Goal: Obtain resource: Obtain resource

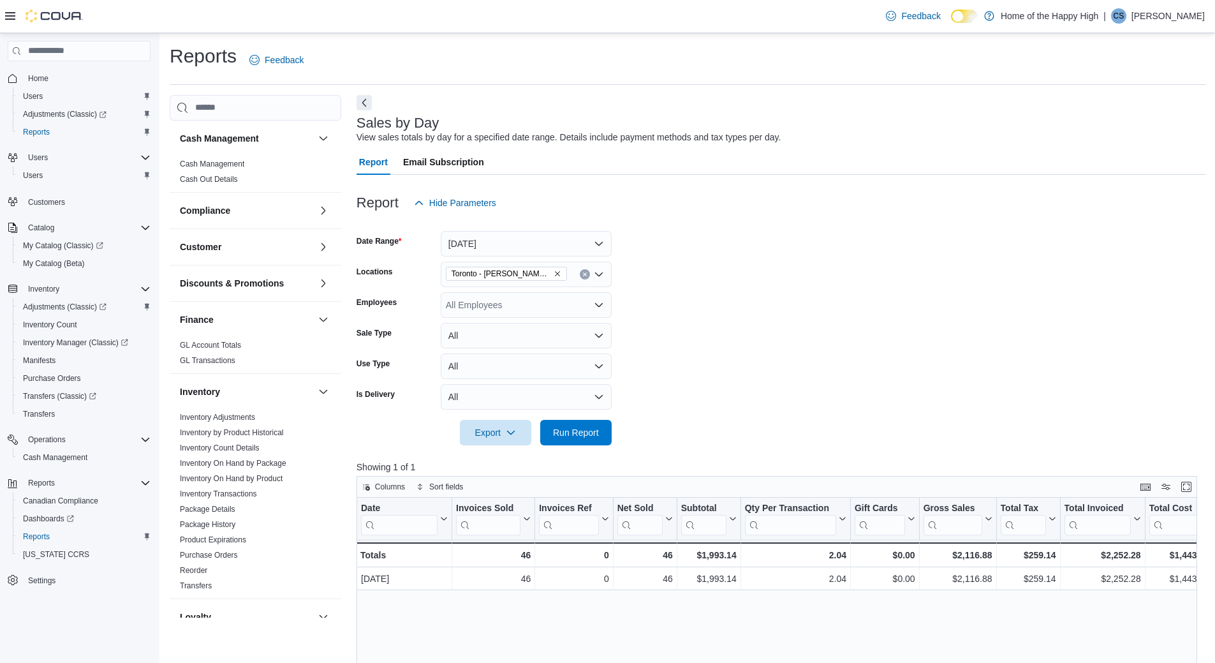
scroll to position [580, 0]
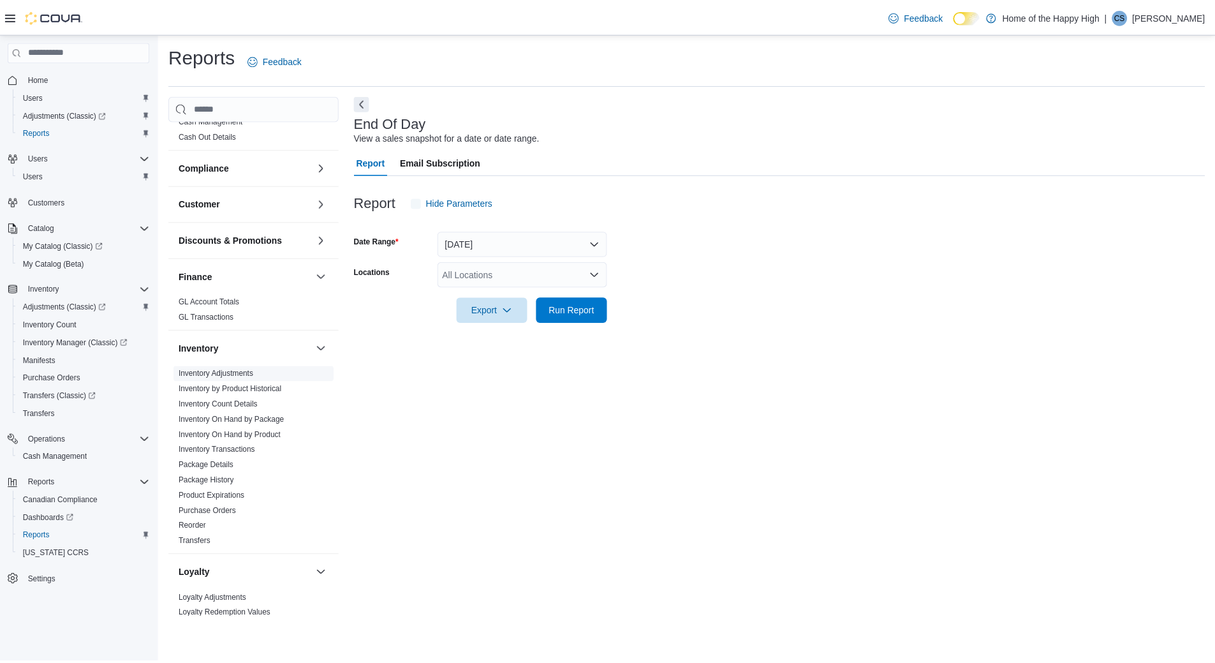
scroll to position [64, 0]
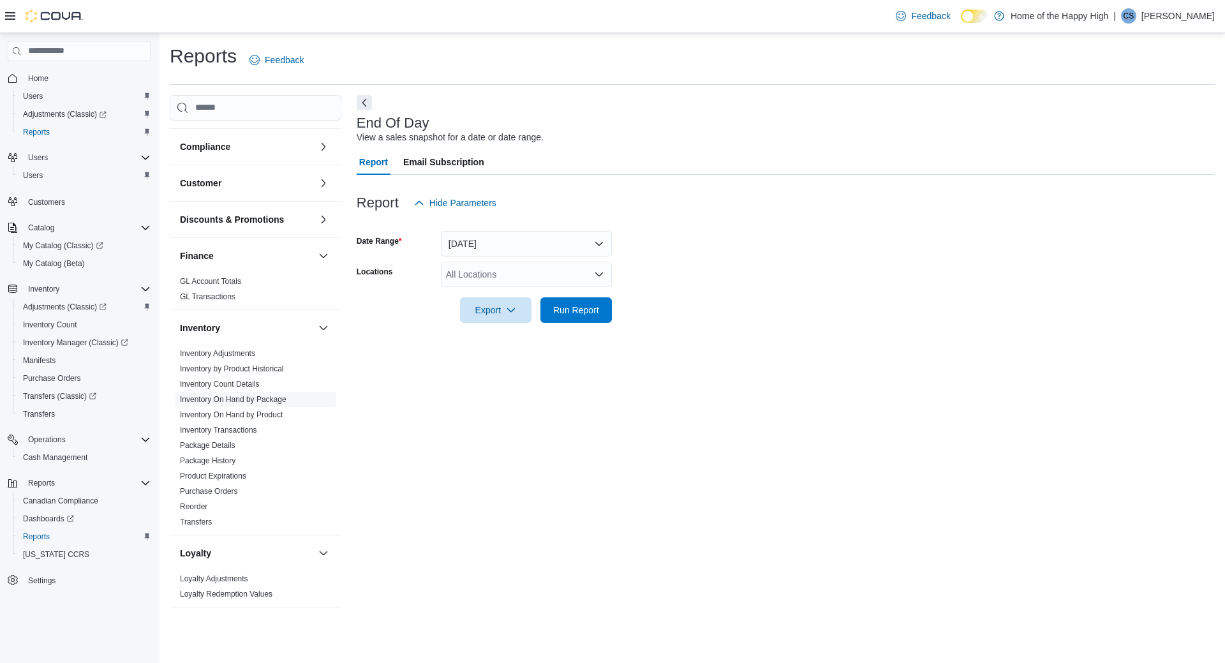
click at [272, 397] on link "Inventory On Hand by Package" at bounding box center [233, 399] width 107 height 9
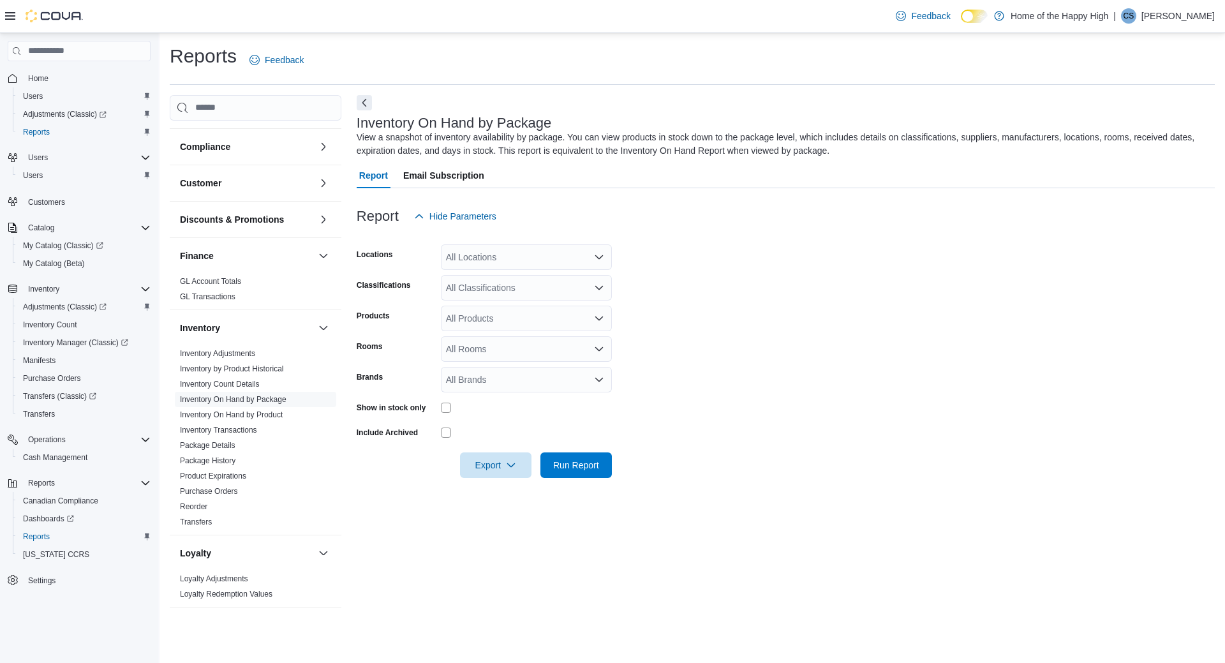
click at [517, 274] on form "Locations All Locations Classifications All Classifications Products All Produc…" at bounding box center [786, 353] width 858 height 249
click at [513, 256] on div "All Locations" at bounding box center [526, 257] width 171 height 26
type input "****"
click at [559, 283] on span "Toronto - [PERSON_NAME] Ave - Friendly Stranger" at bounding box center [596, 278] width 205 height 13
click at [984, 242] on div at bounding box center [786, 236] width 858 height 15
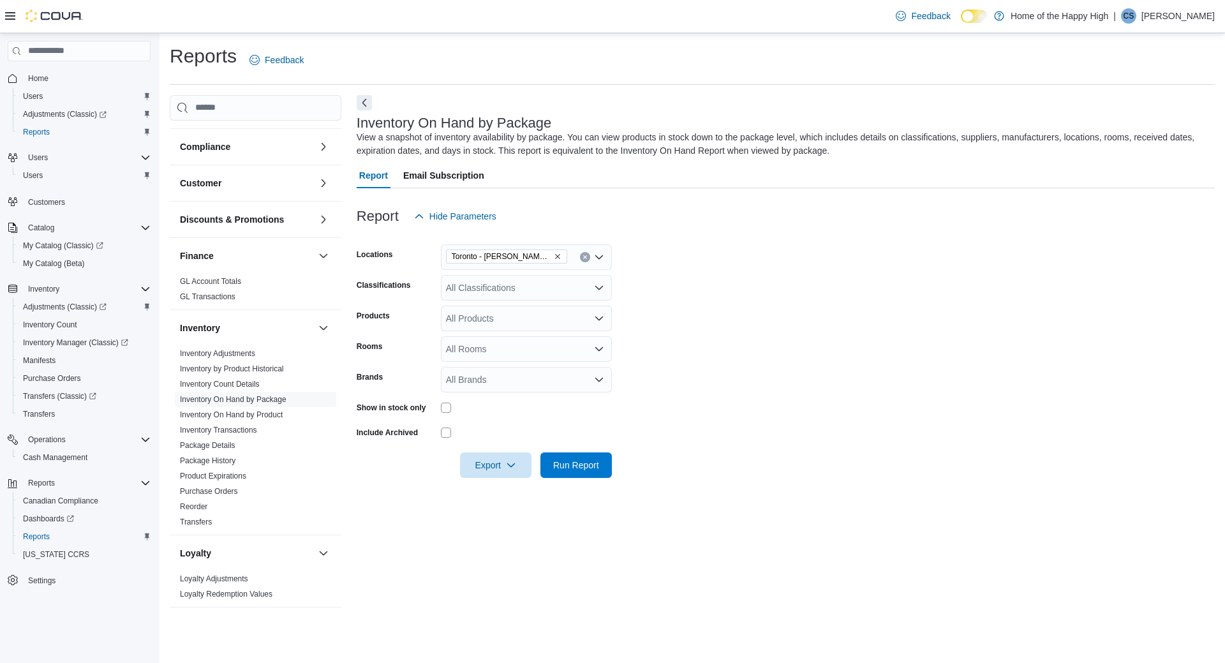
click at [508, 273] on form "Locations Toronto - Danforth Ave - Friendly Stranger Classifications All Classi…" at bounding box center [786, 353] width 858 height 249
click at [519, 277] on div "All Classifications" at bounding box center [526, 288] width 171 height 26
click at [785, 215] on div "Report Hide Parameters" at bounding box center [786, 216] width 858 height 26
click at [469, 294] on div "All Classifications" at bounding box center [526, 288] width 171 height 26
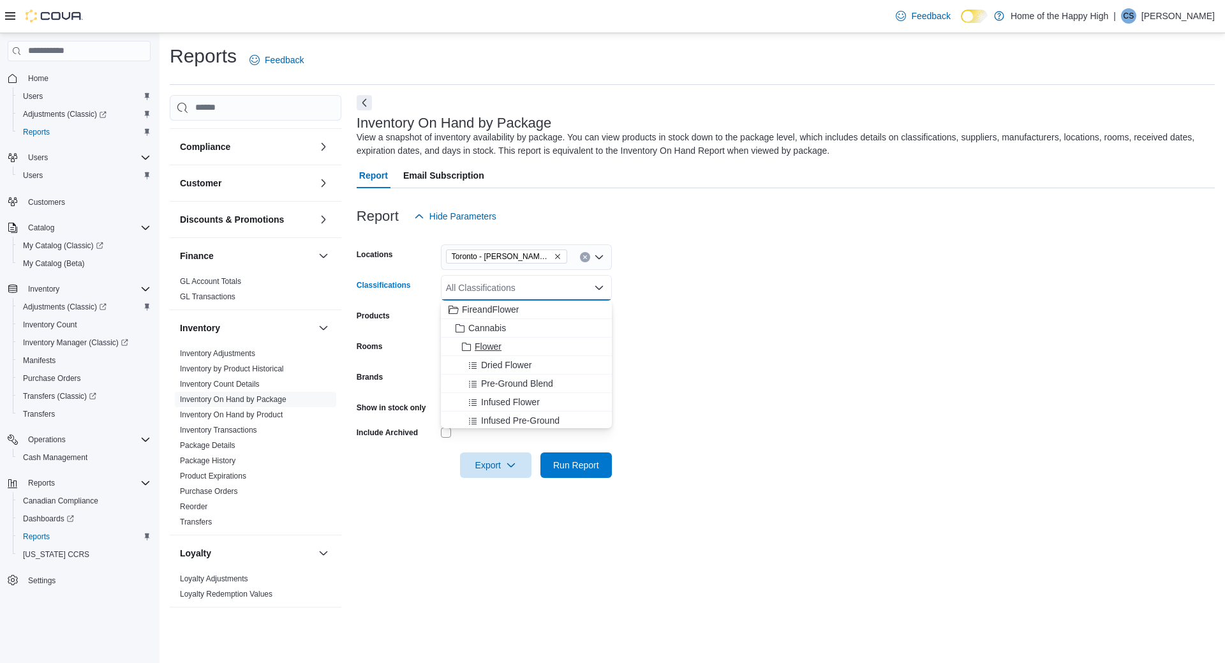
click at [504, 348] on div "Flower" at bounding box center [526, 346] width 156 height 13
click at [831, 256] on form "Locations Toronto - Danforth Ave - Friendly Stranger Classifications Flower Com…" at bounding box center [786, 353] width 858 height 249
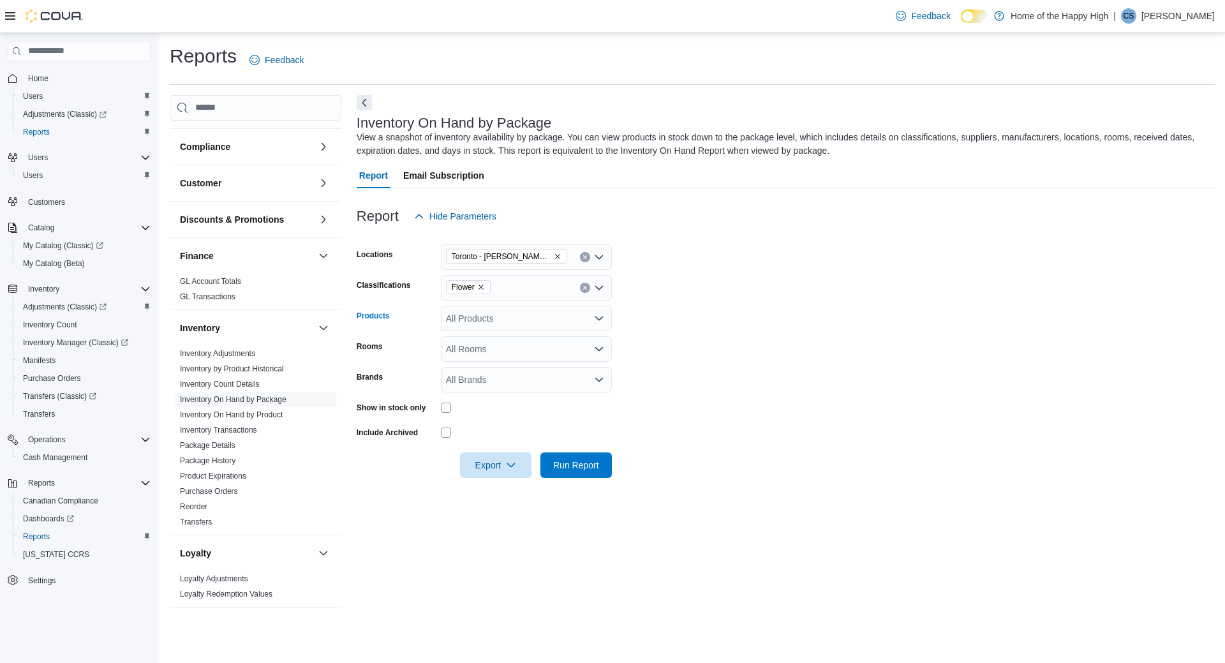
click at [517, 326] on div "All Products" at bounding box center [526, 319] width 171 height 26
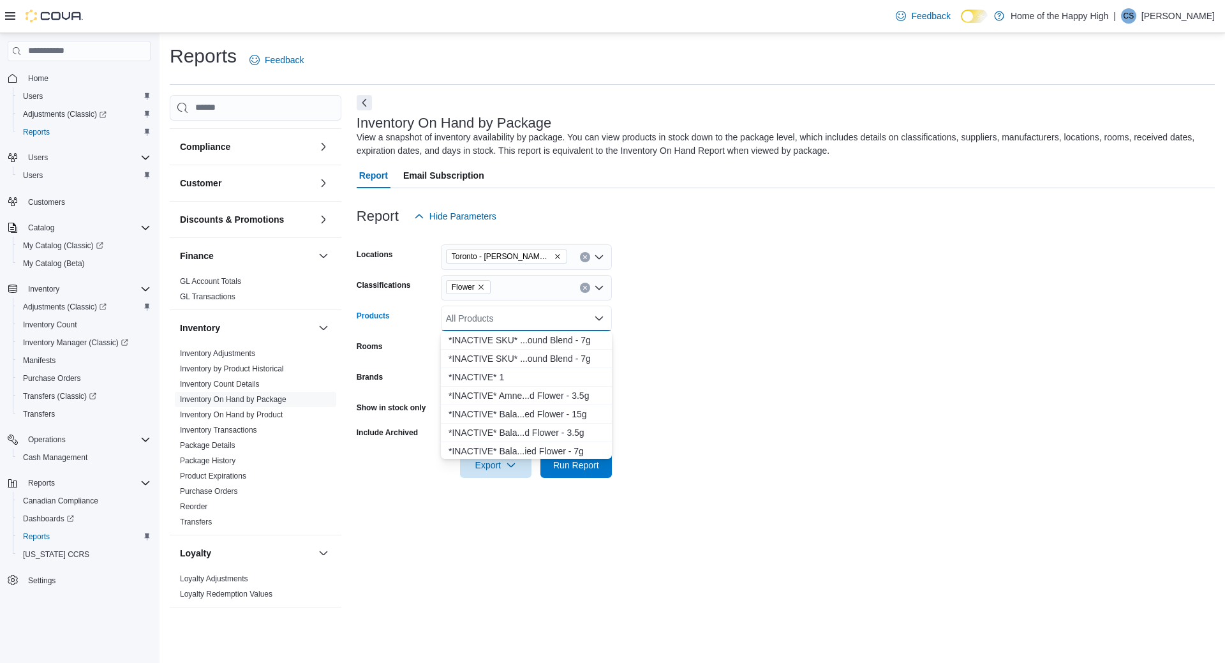
click at [789, 275] on form "Locations Toronto - Danforth Ave - Friendly Stranger Classifications Flower Pro…" at bounding box center [786, 353] width 858 height 249
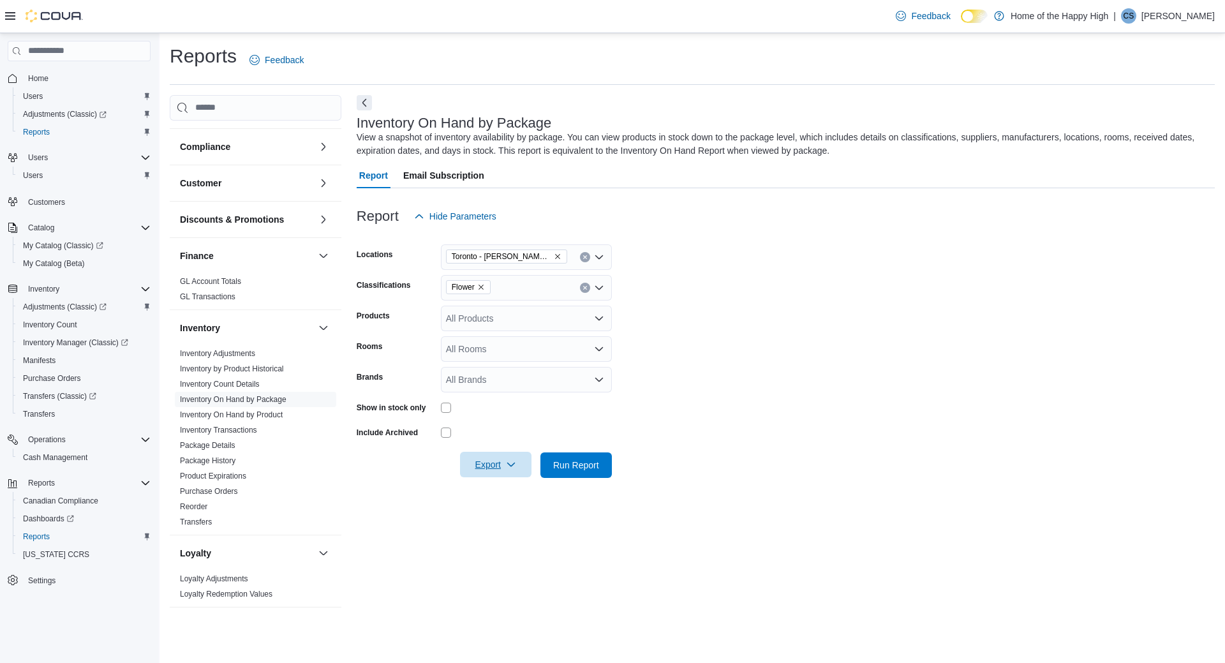
click at [501, 471] on span "Export" at bounding box center [496, 465] width 56 height 26
click at [535, 466] on div "Export" at bounding box center [499, 465] width 78 height 26
click at [554, 468] on span "Run Report" at bounding box center [576, 464] width 46 height 13
click at [903, 360] on form "Locations Toronto - Danforth Ave - Friendly Stranger Classifications Flower Pro…" at bounding box center [781, 353] width 848 height 249
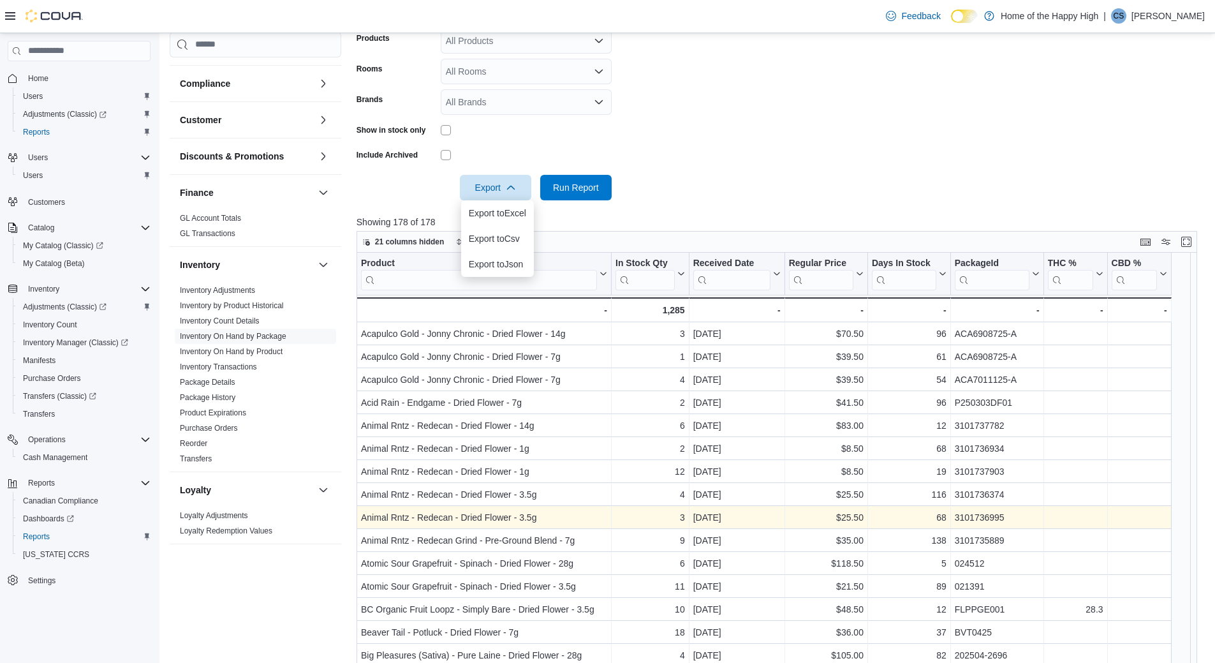
scroll to position [319, 0]
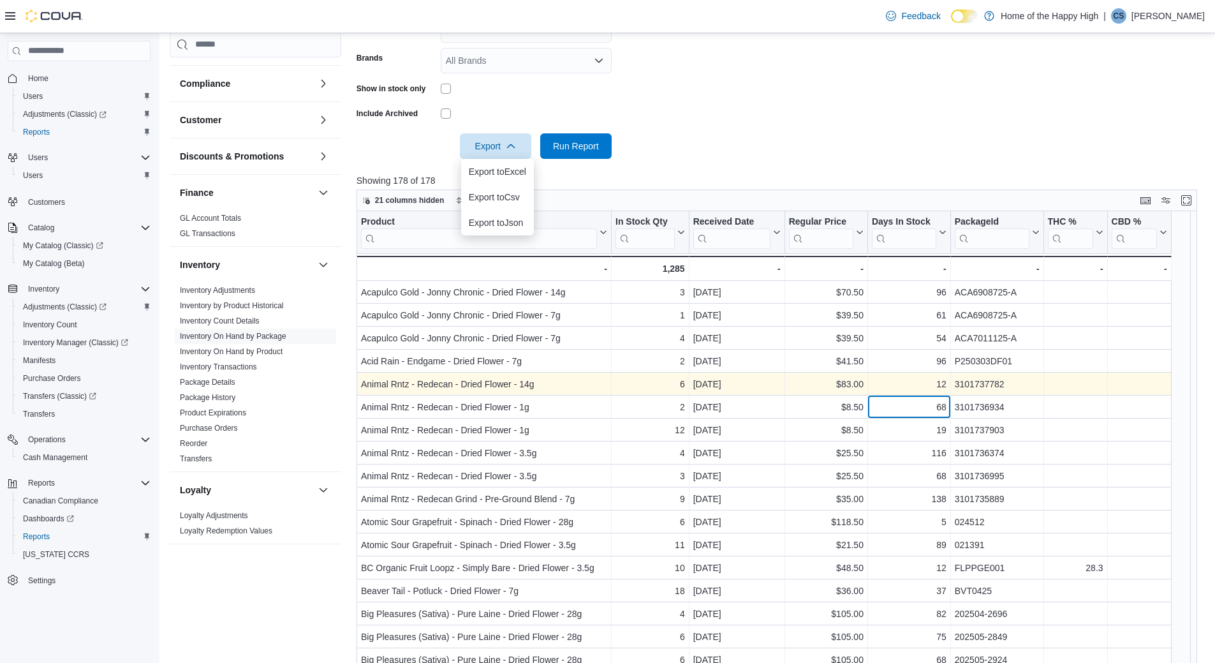
drag, startPoint x: 919, startPoint y: 405, endPoint x: 1075, endPoint y: 379, distance: 157.7
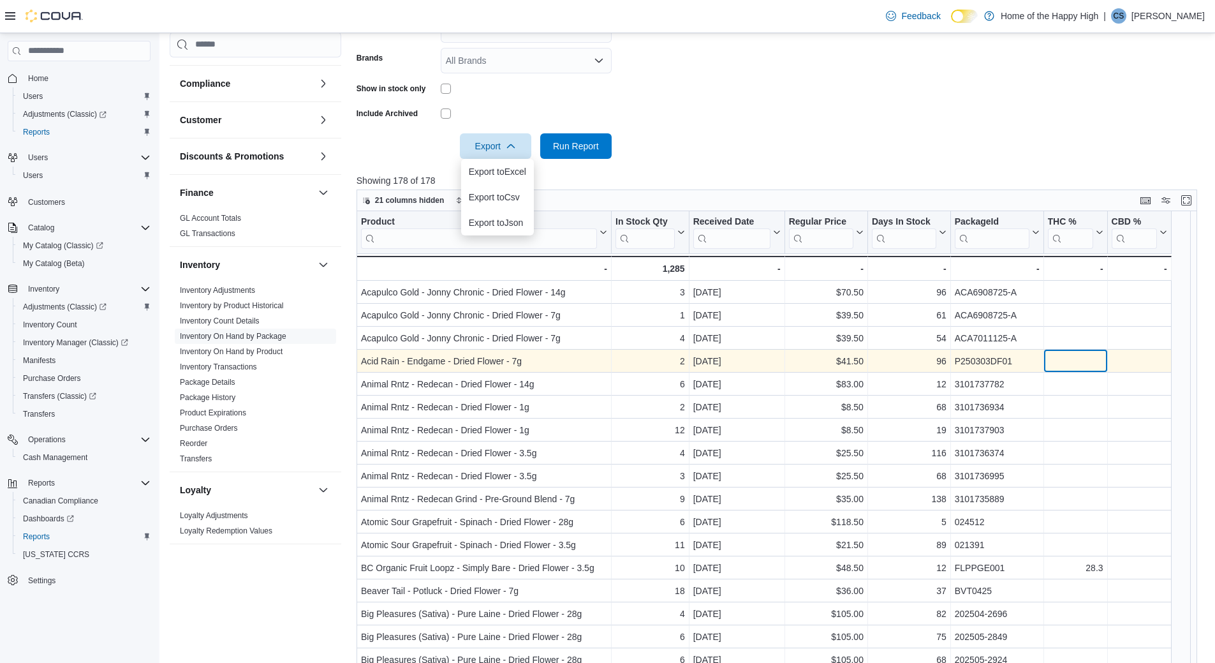
click at [1080, 359] on div "- THC %, column 7, row 4" at bounding box center [1074, 360] width 55 height 15
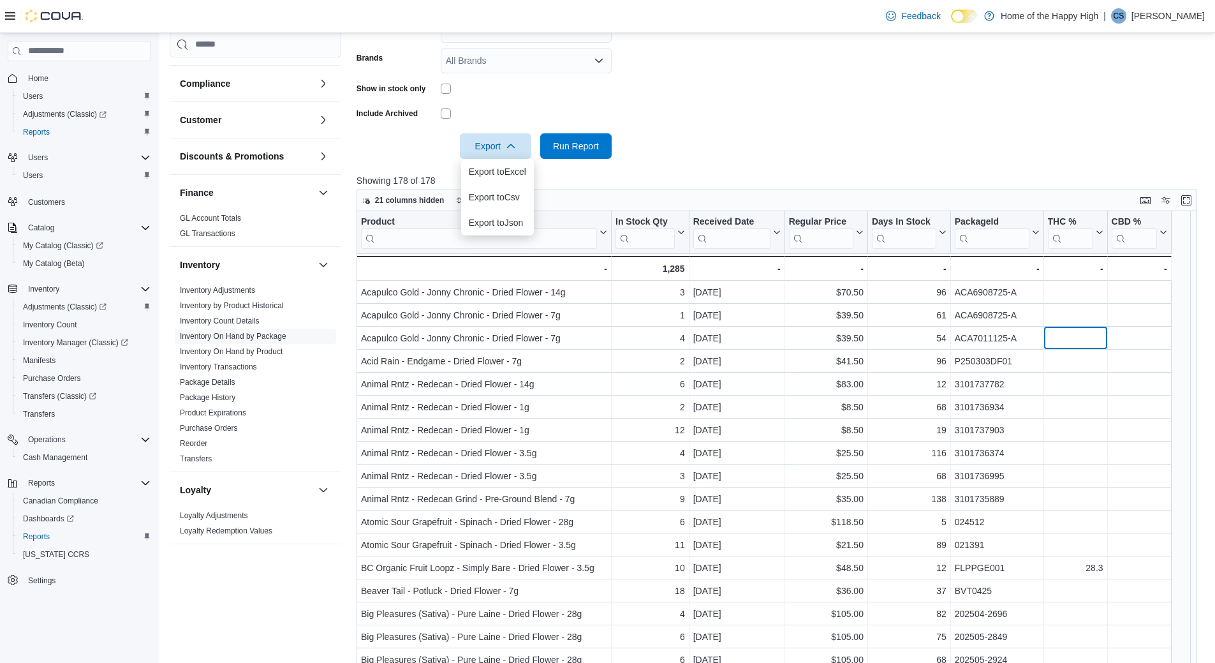
drag, startPoint x: 1121, startPoint y: 346, endPoint x: 1194, endPoint y: 336, distance: 74.1
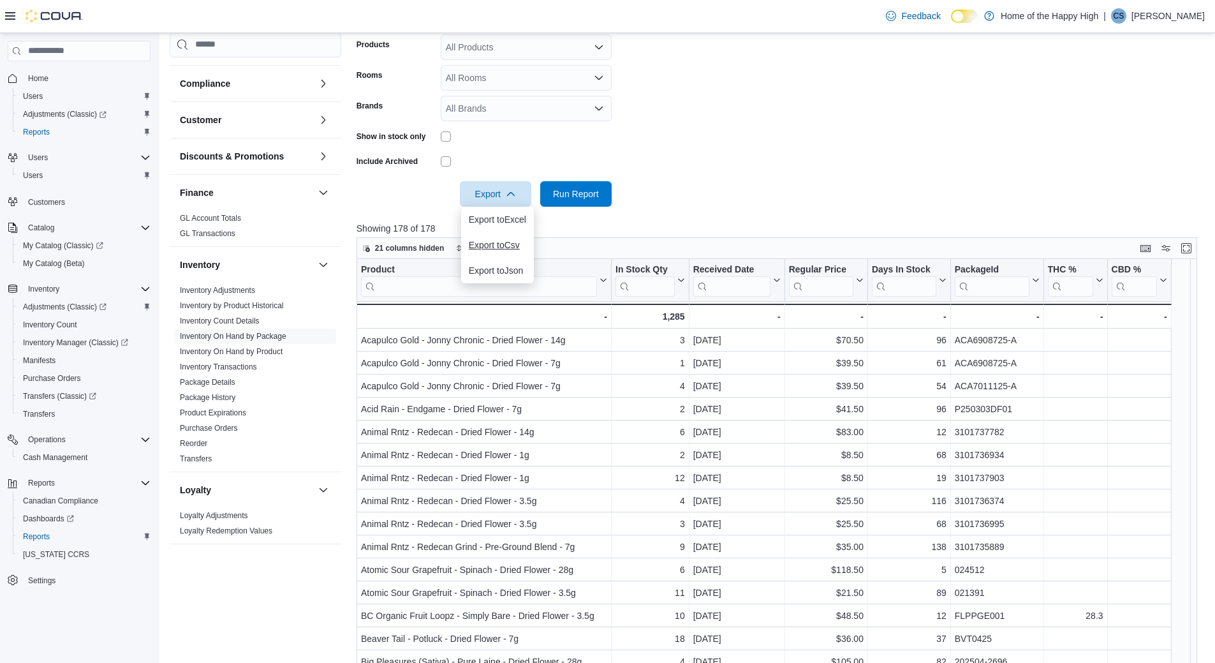
scroll to position [255, 0]
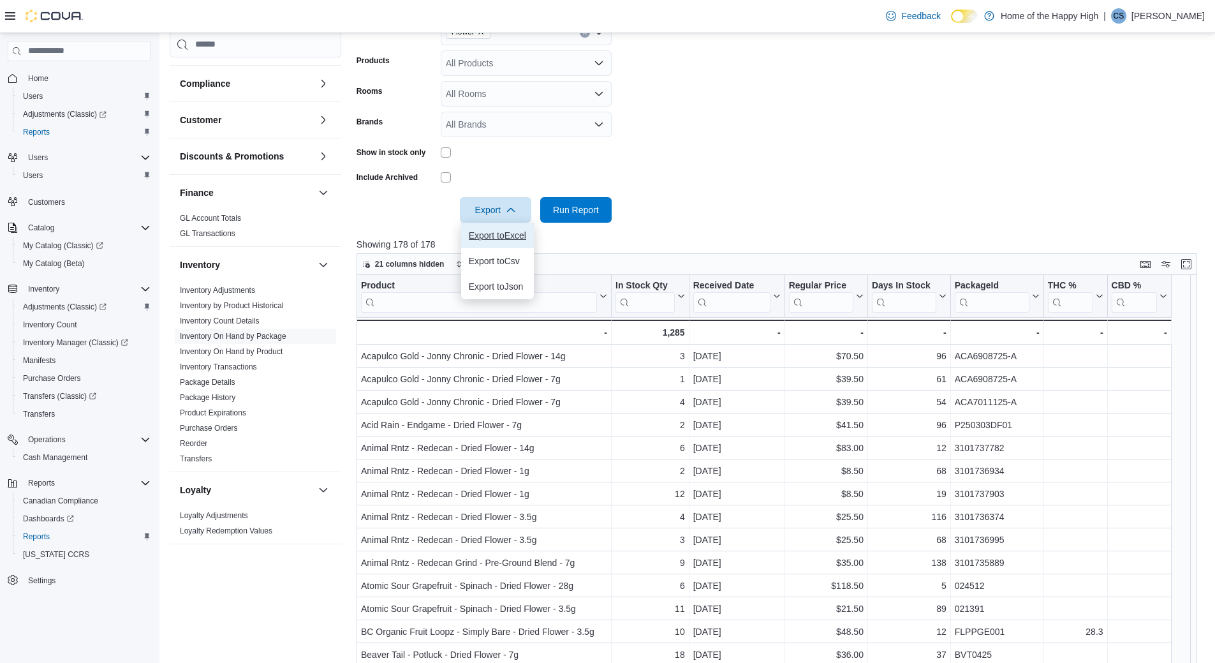
click at [520, 230] on span "Export to Excel" at bounding box center [497, 235] width 57 height 10
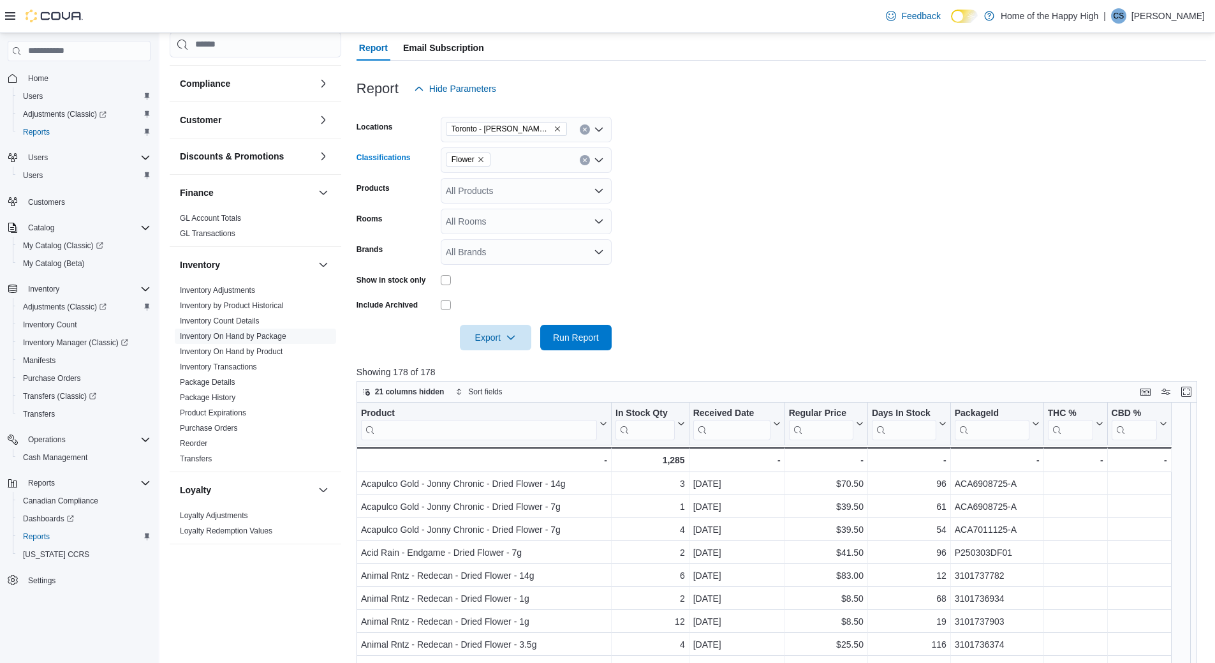
click at [584, 161] on icon "Clear input" at bounding box center [584, 160] width 5 height 5
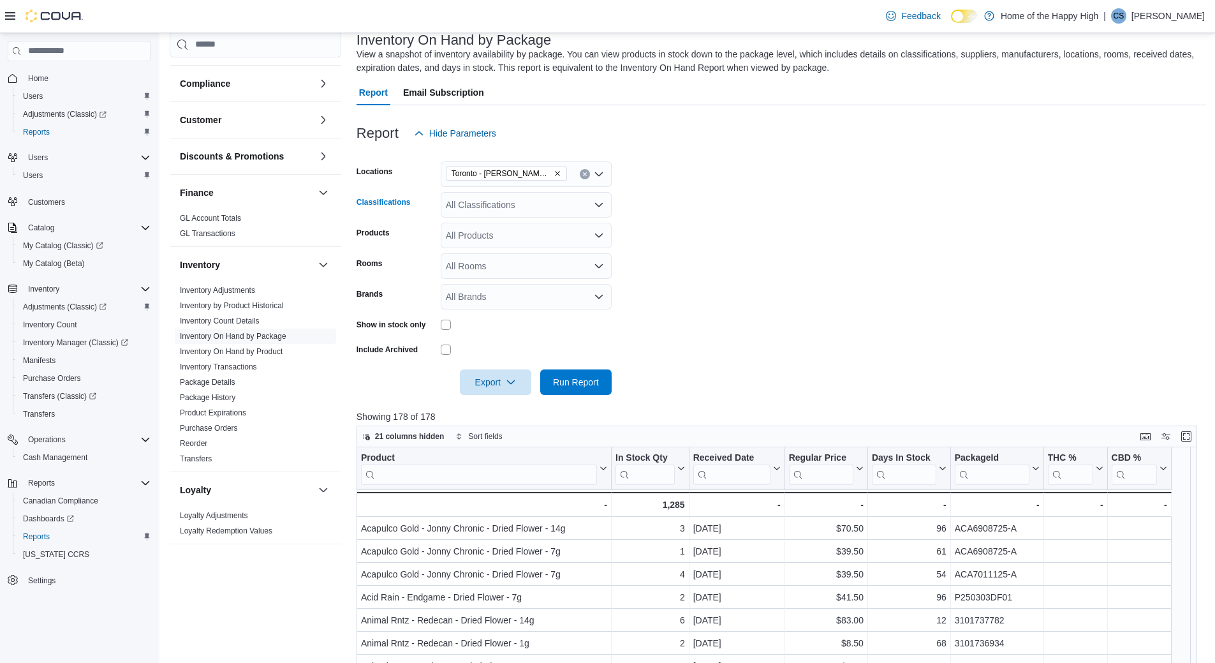
scroll to position [64, 0]
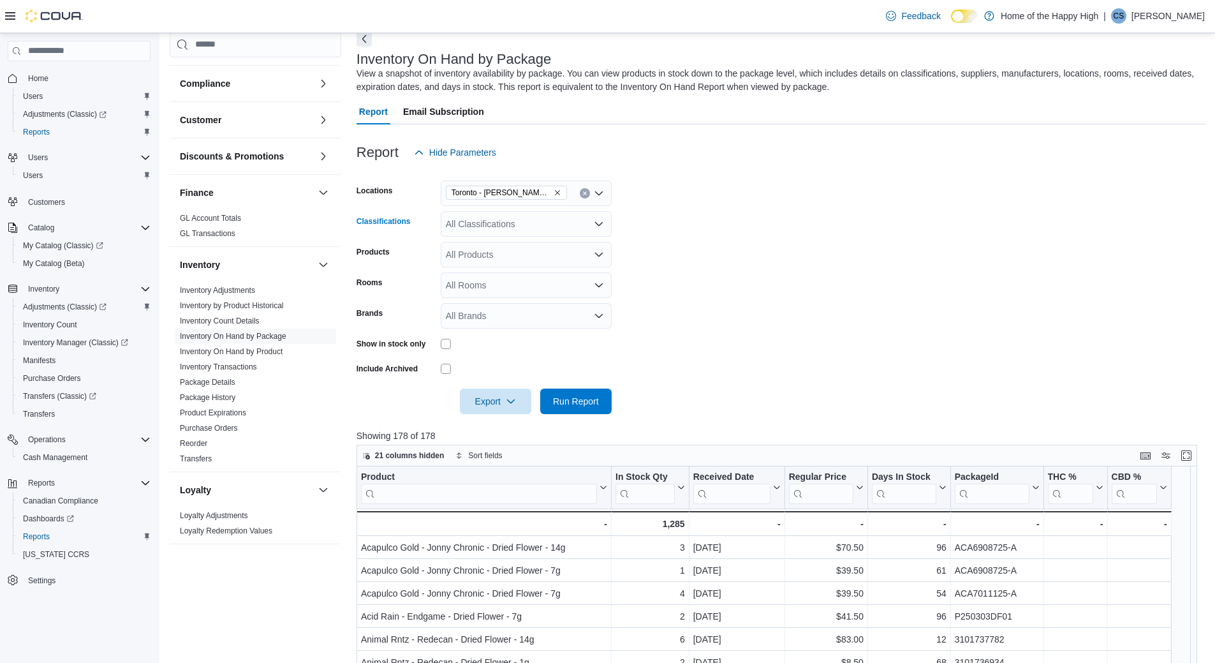
click at [602, 219] on icon "Open list of options" at bounding box center [599, 224] width 10 height 10
click at [503, 290] on span "Pre-Rolled" at bounding box center [496, 284] width 42 height 13
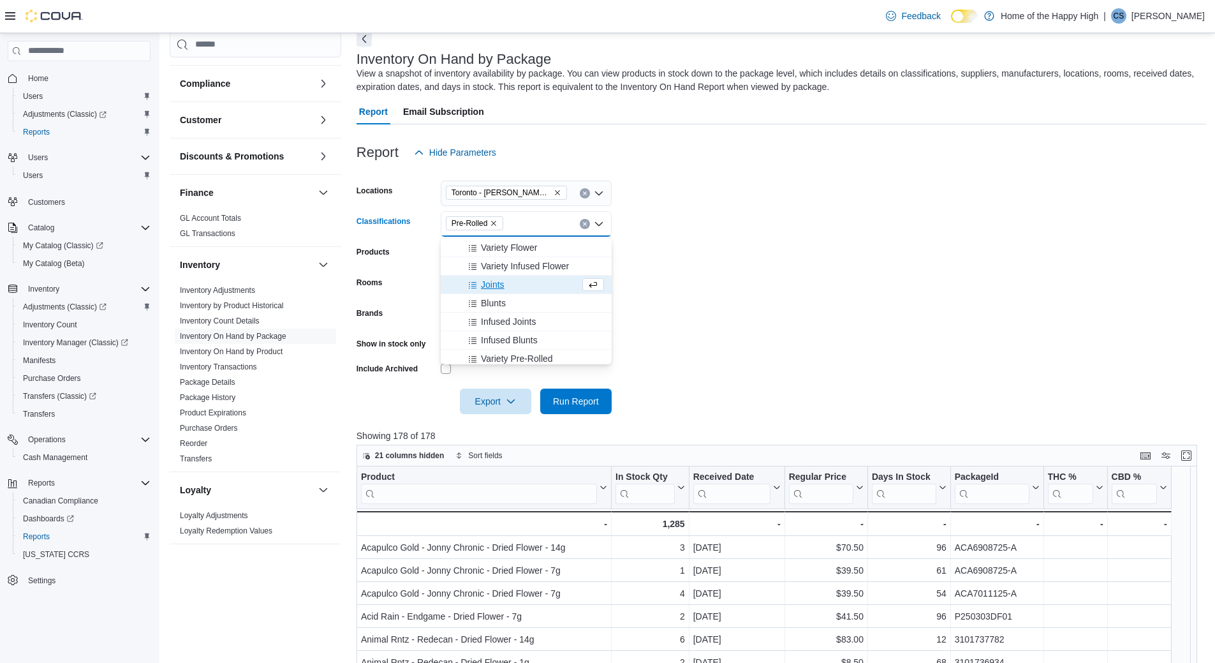
click at [737, 289] on form "Locations Toronto - Danforth Ave - Friendly Stranger Classifications Pre-Rolled…" at bounding box center [782, 289] width 850 height 249
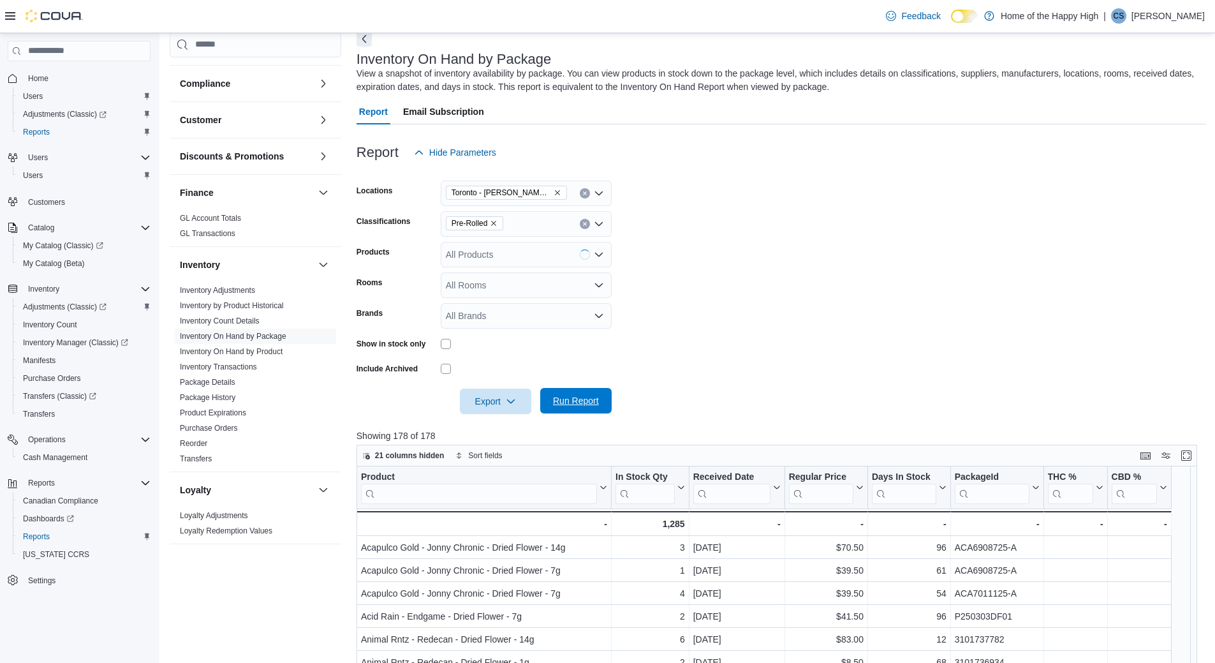
click at [569, 406] on span "Run Report" at bounding box center [576, 400] width 46 height 13
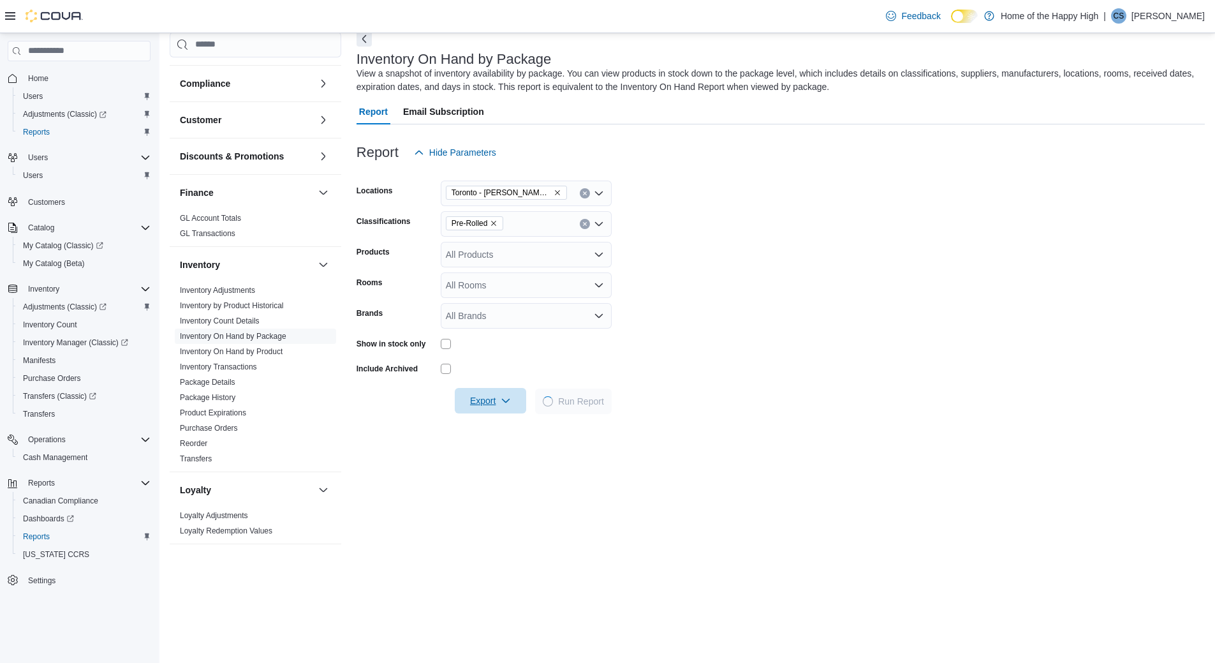
click at [469, 406] on span "Export" at bounding box center [490, 401] width 56 height 26
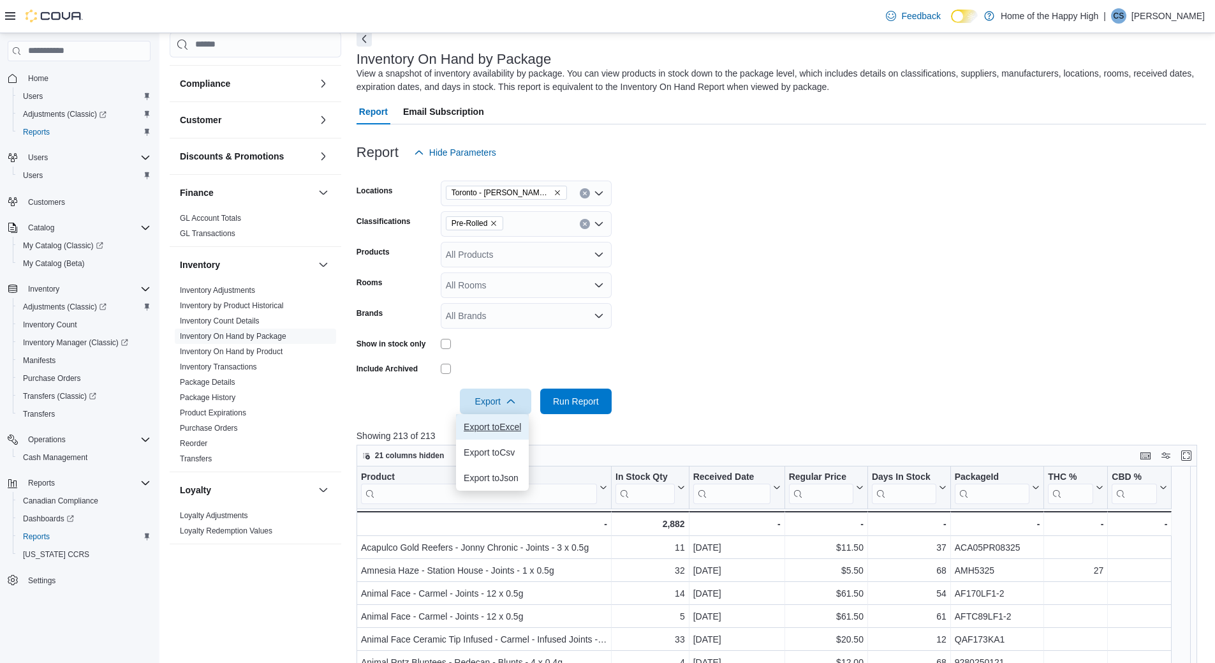
click at [513, 426] on span "Export to Excel" at bounding box center [492, 427] width 57 height 10
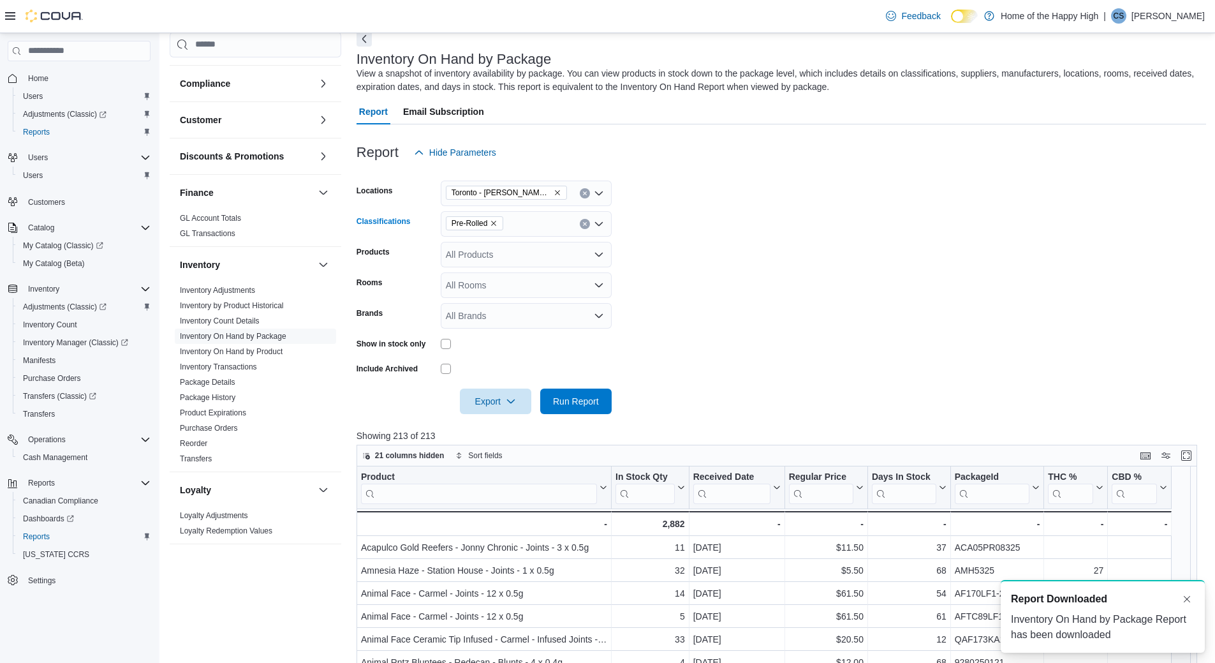
click at [587, 228] on button "Clear input" at bounding box center [585, 224] width 10 height 10
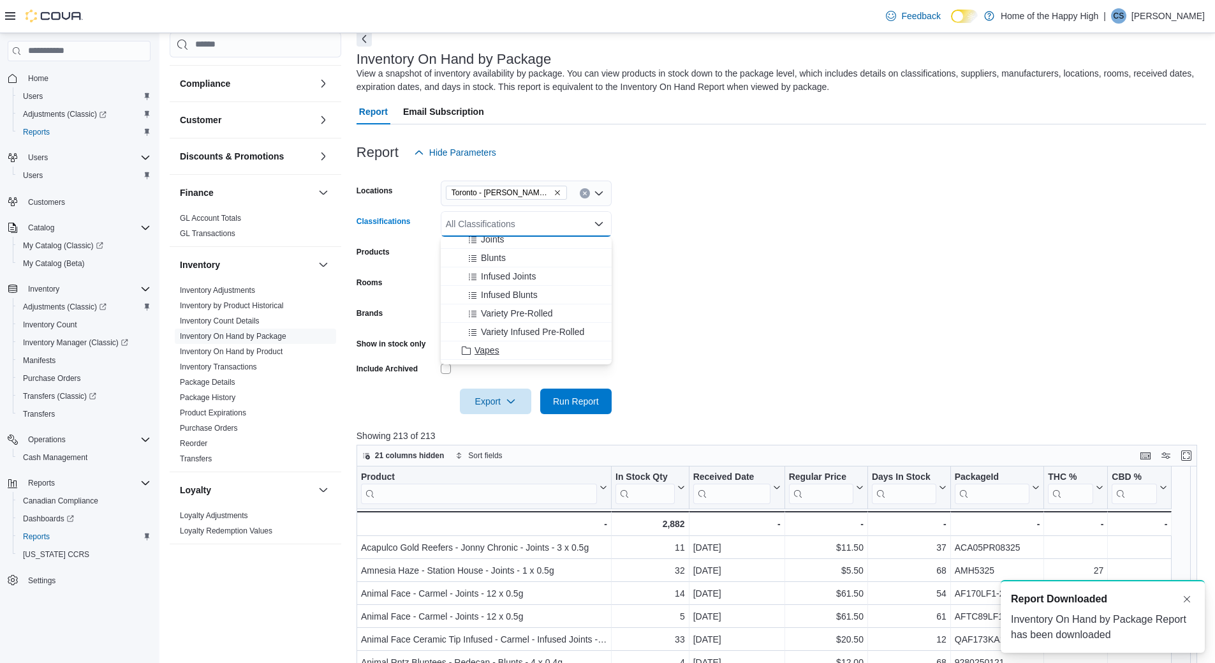
click at [493, 350] on span "Vapes" at bounding box center [487, 350] width 25 height 13
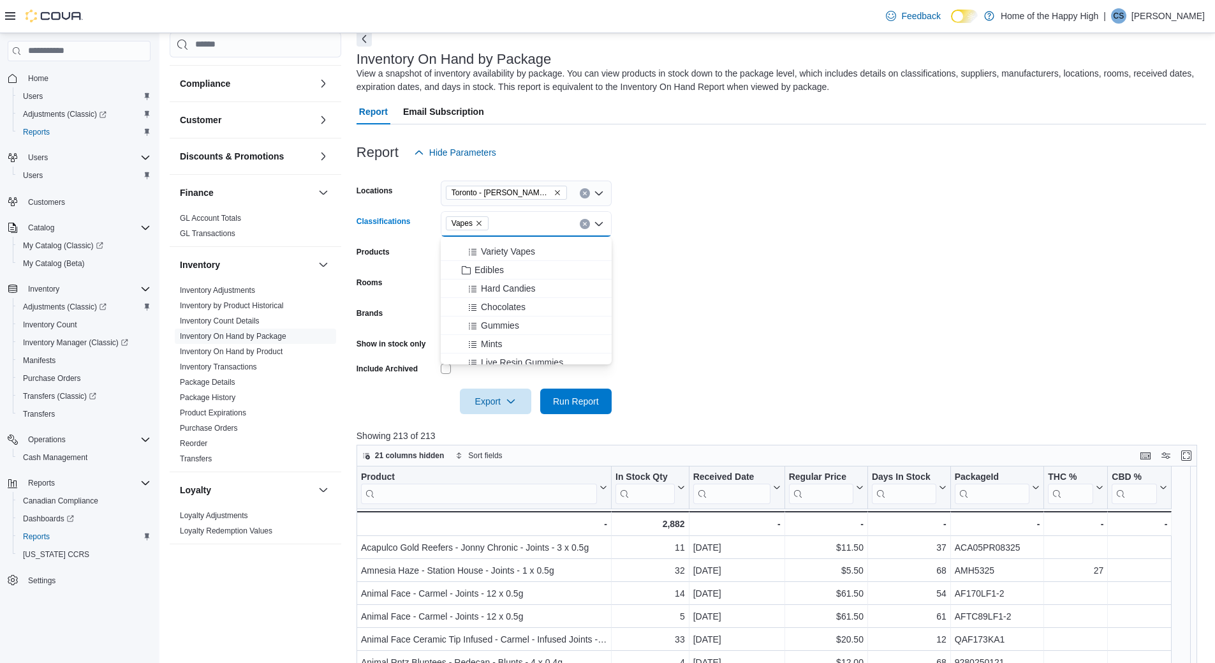
scroll to position [446, 0]
click at [691, 322] on form "Locations Toronto - Danforth Ave - Friendly Stranger Classifications Vapes Prod…" at bounding box center [782, 289] width 850 height 249
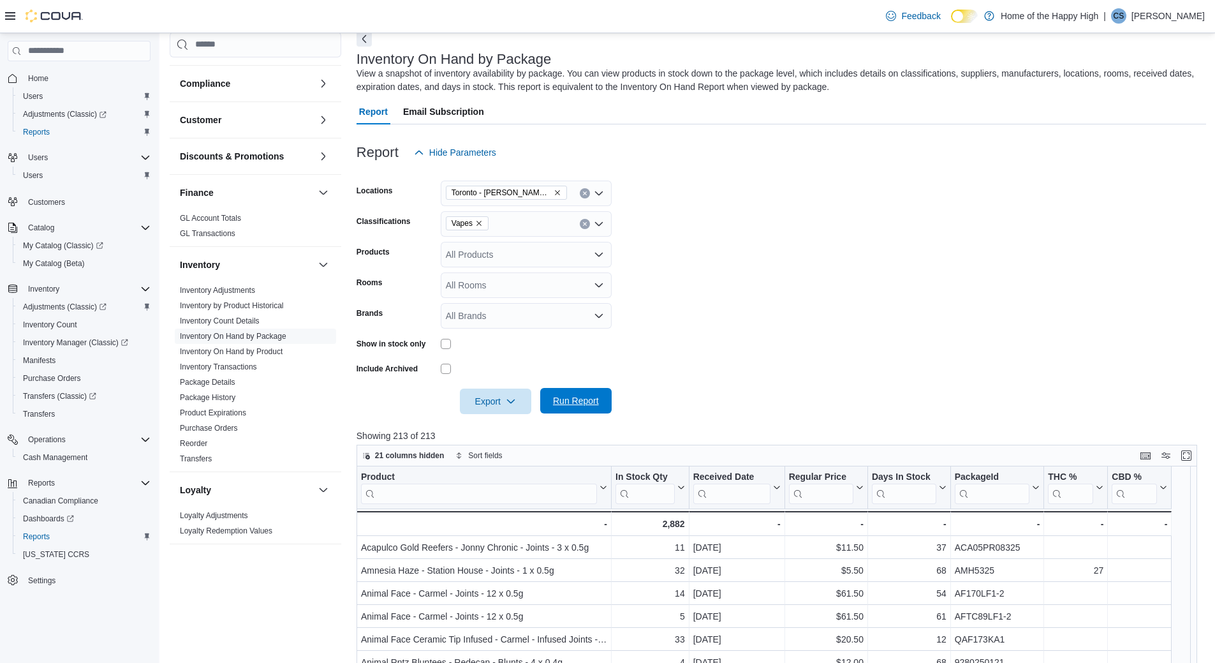
click at [577, 403] on span "Run Report" at bounding box center [576, 400] width 46 height 13
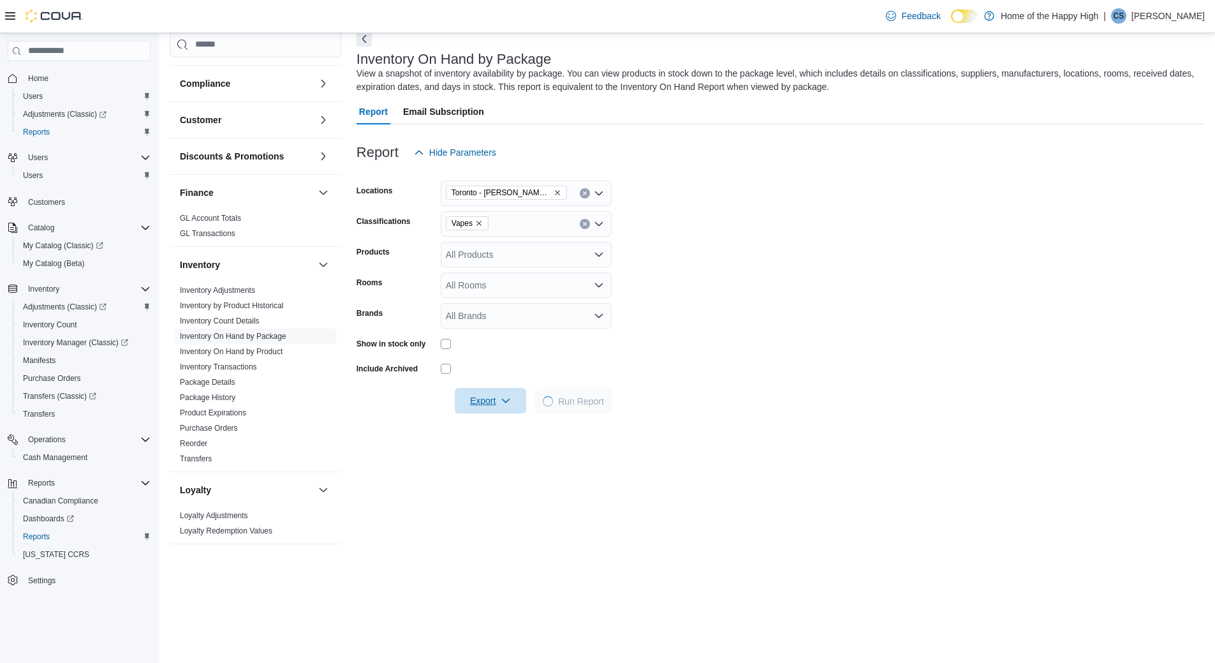
click at [492, 411] on span "Export" at bounding box center [490, 401] width 56 height 26
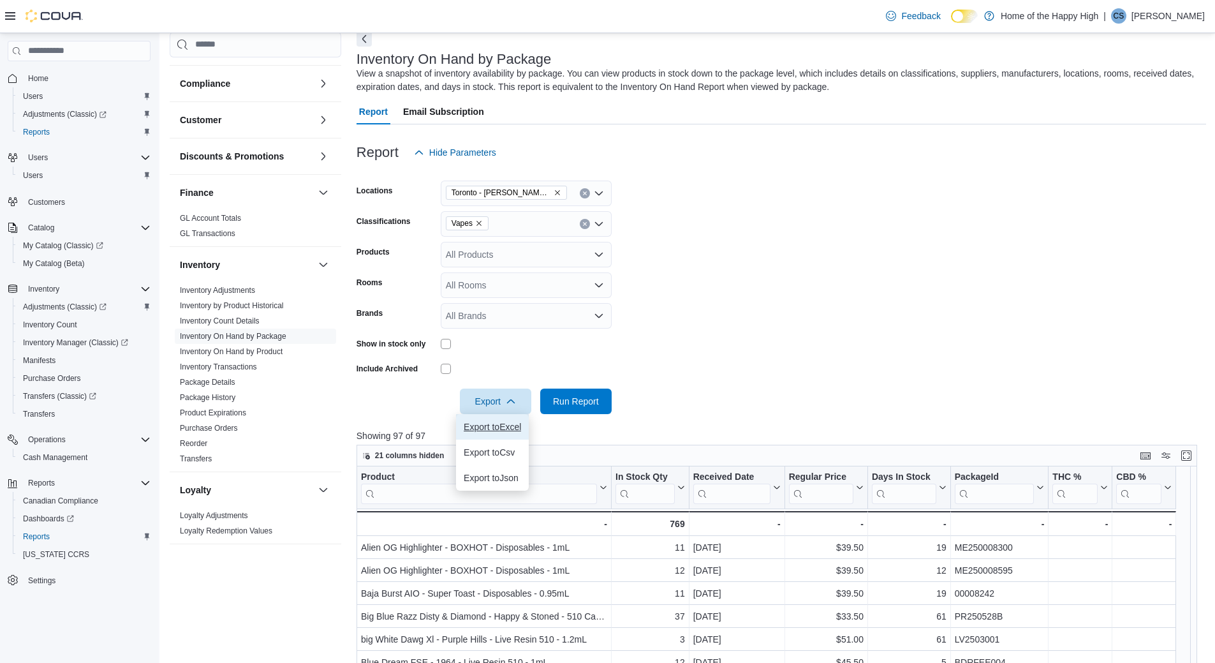
click at [513, 428] on span "Export to Excel" at bounding box center [492, 427] width 57 height 10
click at [580, 225] on button "Clear input" at bounding box center [585, 224] width 10 height 10
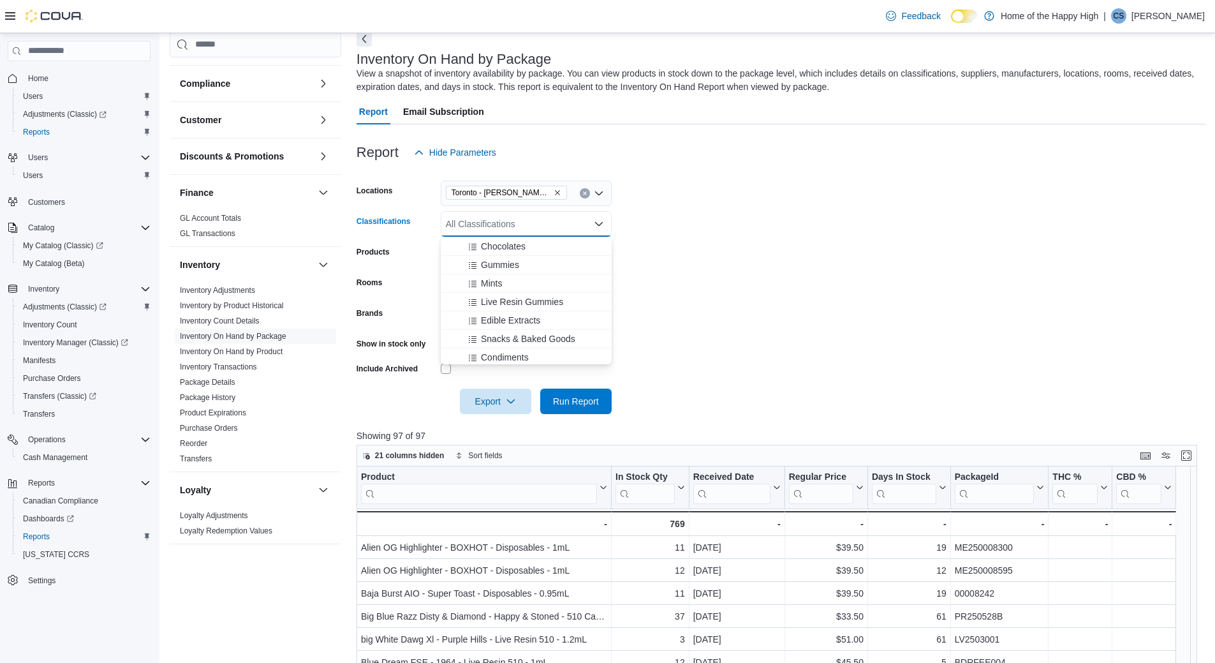
scroll to position [383, 0]
click at [497, 293] on span "Edibles" at bounding box center [489, 288] width 29 height 13
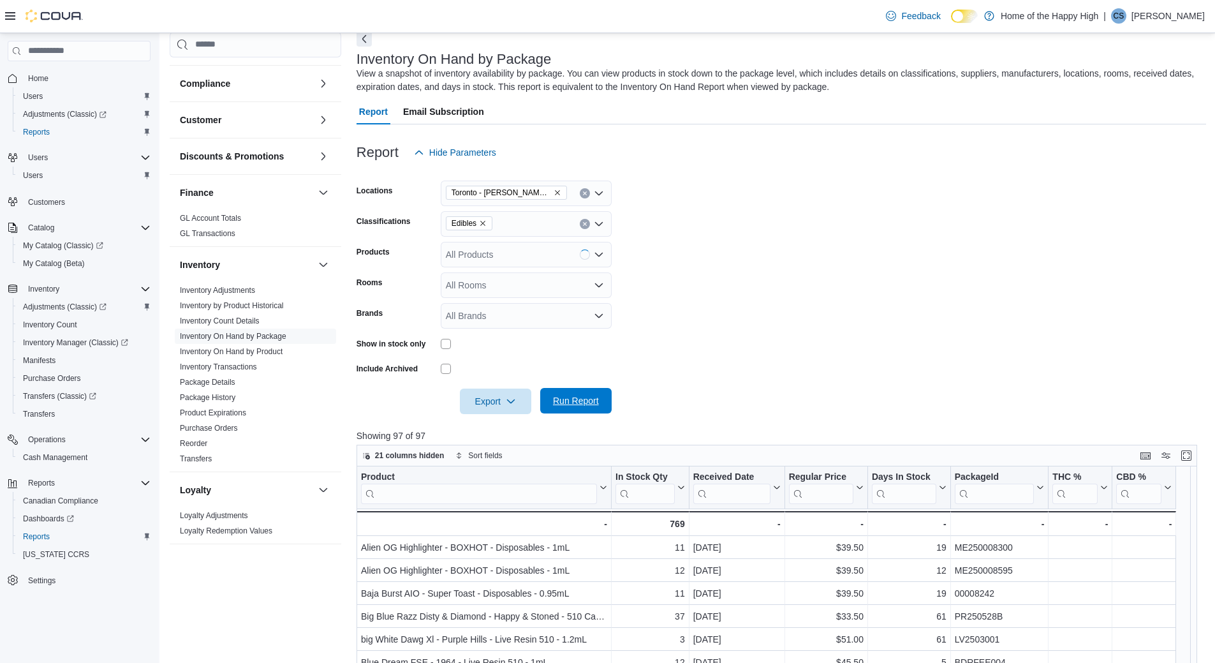
click at [594, 413] on span "Run Report" at bounding box center [576, 401] width 56 height 26
click at [498, 403] on span "Export" at bounding box center [496, 401] width 56 height 26
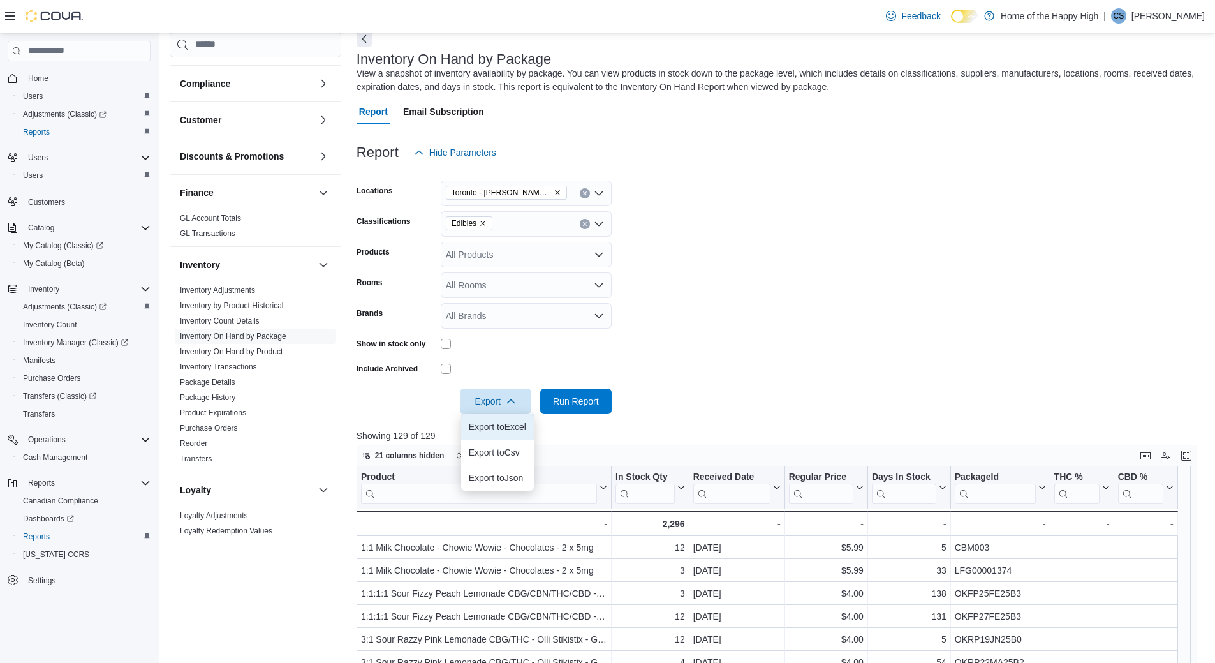
click at [524, 422] on span "Export to Excel" at bounding box center [497, 427] width 57 height 10
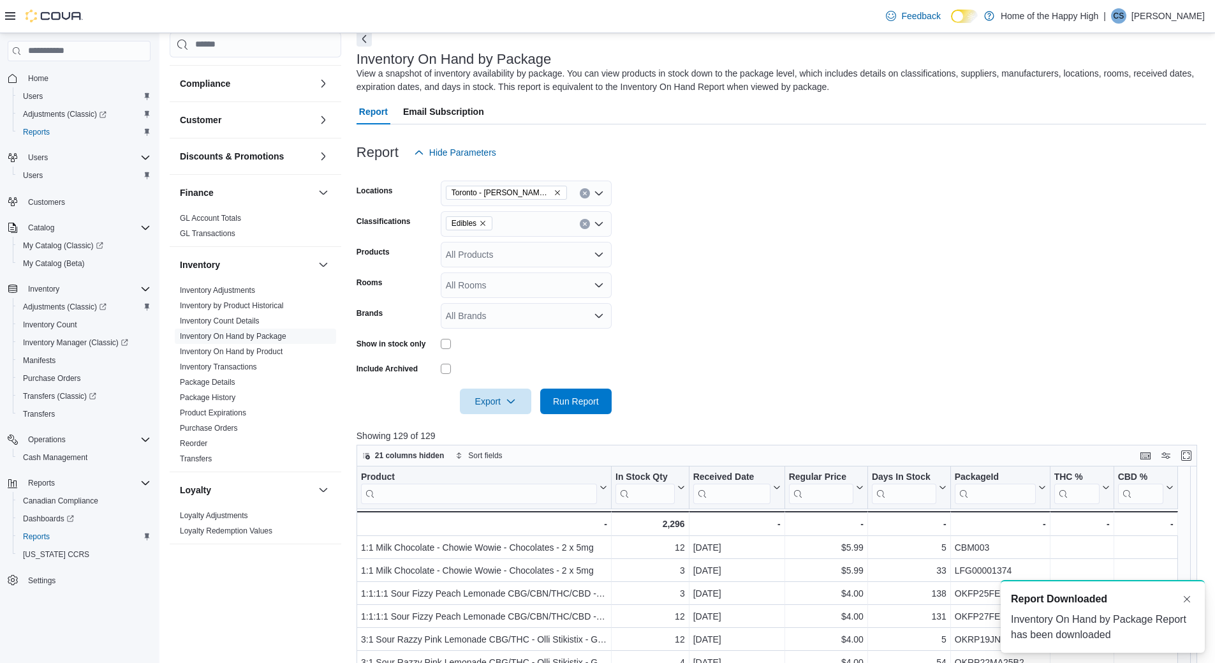
click at [580, 222] on button "Clear input" at bounding box center [585, 224] width 10 height 10
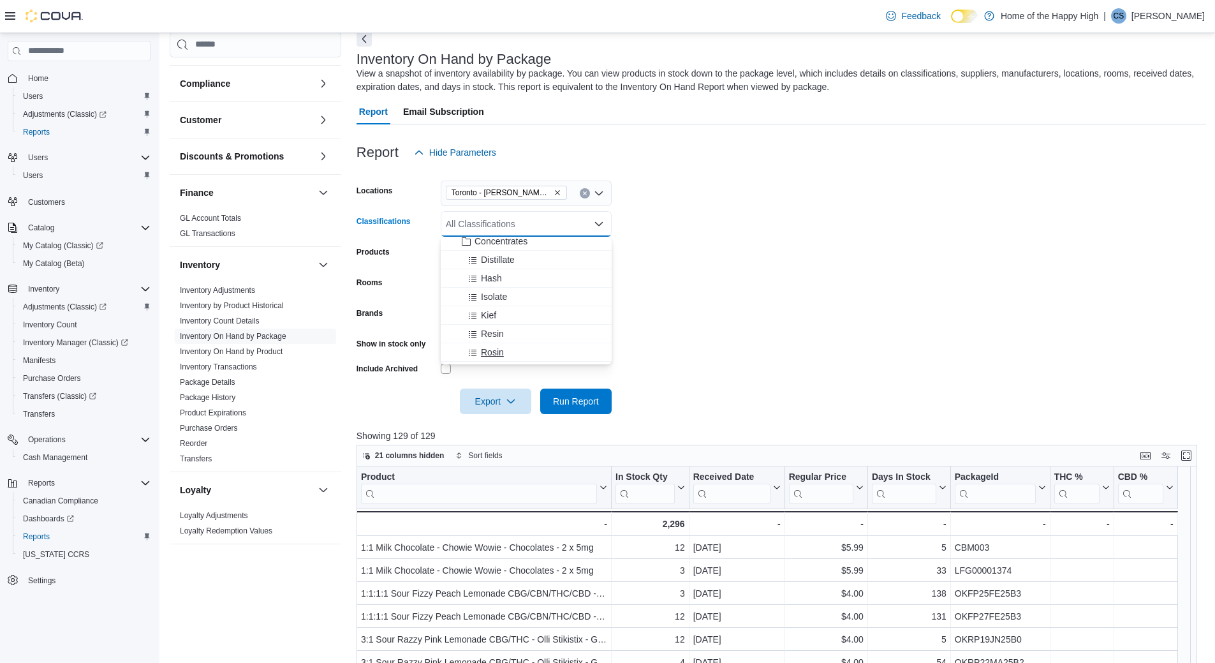
scroll to position [574, 0]
click at [501, 256] on button "Concentrates" at bounding box center [526, 263] width 171 height 18
click at [475, 284] on span "Oils" at bounding box center [482, 285] width 15 height 13
click at [657, 317] on form "Locations Toronto - Danforth Ave - Friendly Stranger Classifications Concentrat…" at bounding box center [782, 289] width 850 height 249
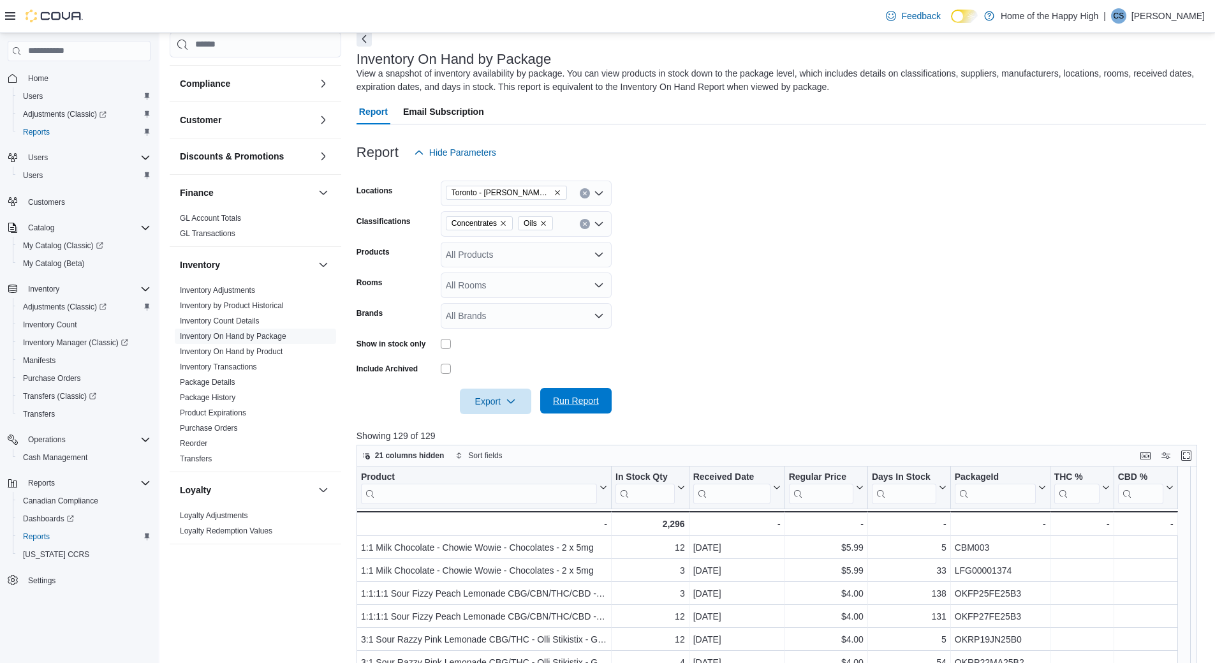
click at [598, 388] on span "Run Report" at bounding box center [576, 401] width 56 height 26
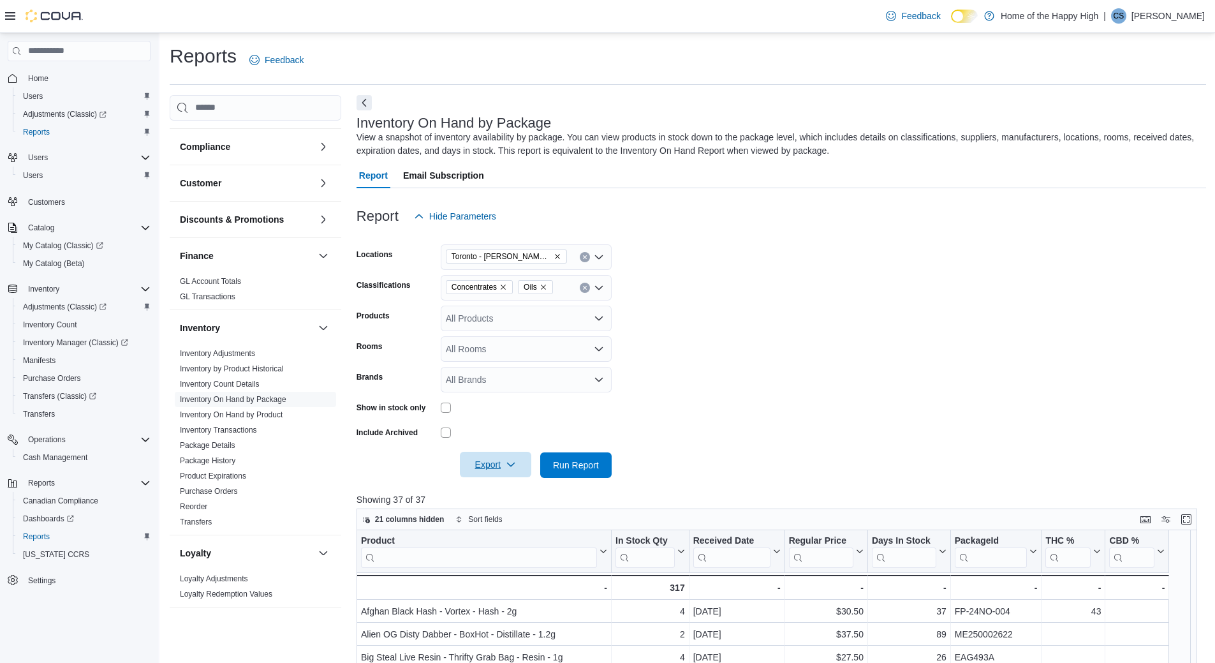
click at [508, 463] on icon "button" at bounding box center [511, 464] width 10 height 10
click at [502, 543] on span "Export to Json" at bounding box center [497, 541] width 57 height 10
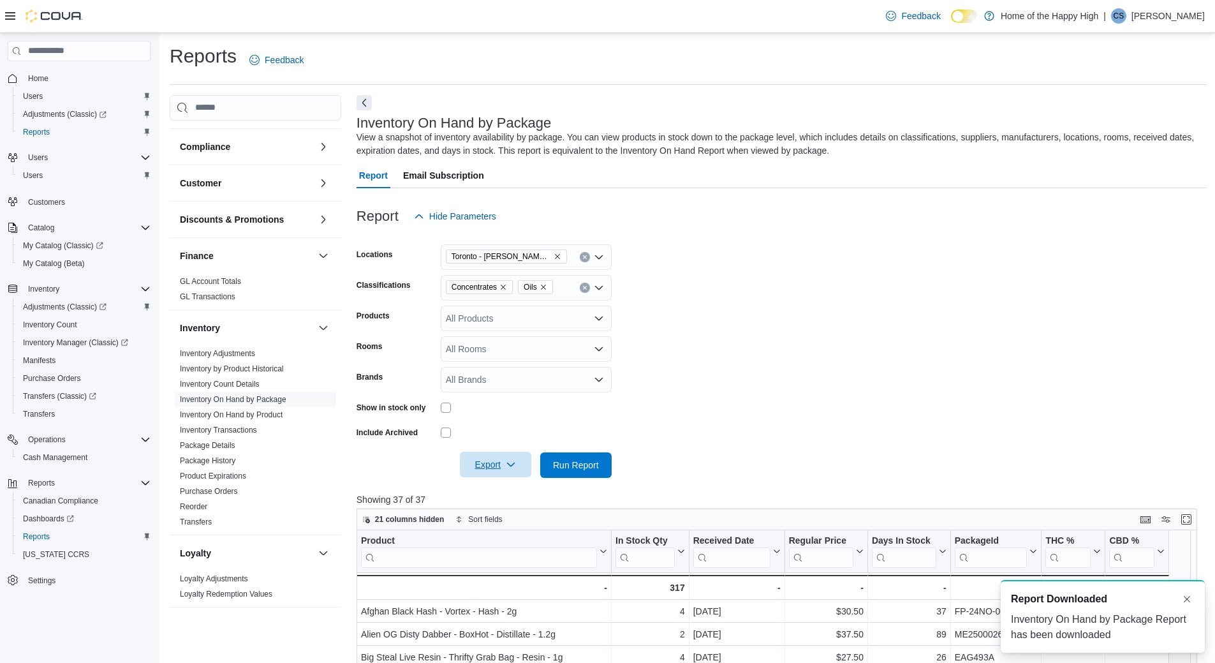
drag, startPoint x: 1178, startPoint y: 17, endPoint x: 783, endPoint y: 328, distance: 502.3
click at [844, 292] on form "Locations Toronto - Danforth Ave - Friendly Stranger Classifications Concentrat…" at bounding box center [782, 353] width 850 height 249
click at [514, 460] on icon "button" at bounding box center [511, 464] width 10 height 10
click at [504, 484] on button "Export to Excel" at bounding box center [497, 491] width 73 height 26
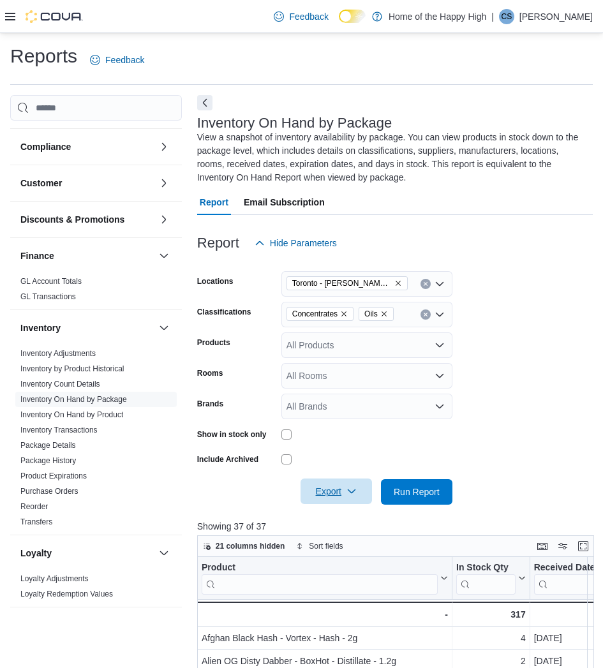
click at [392, 313] on span "Oils" at bounding box center [375, 314] width 35 height 14
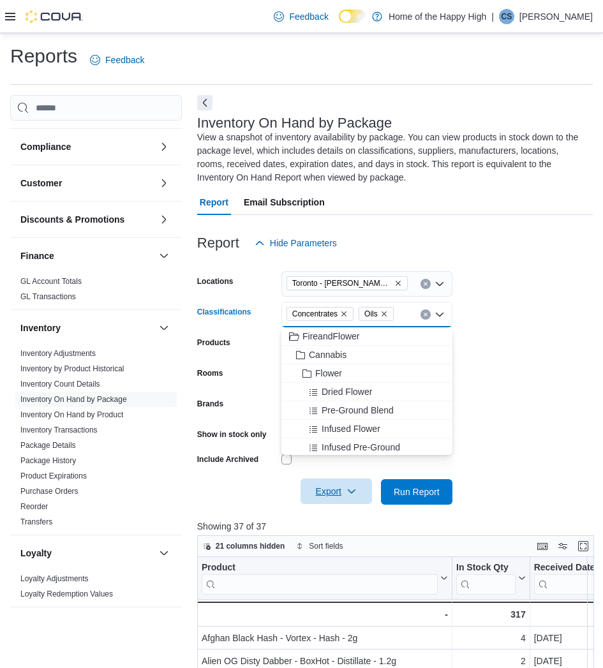
click at [385, 314] on icon "Remove Oils from selection in this group" at bounding box center [384, 314] width 8 height 8
click at [341, 309] on span "Concentrates" at bounding box center [319, 313] width 55 height 13
click at [344, 320] on span "Concentrates" at bounding box center [319, 313] width 55 height 13
click at [351, 315] on span "Concentrates" at bounding box center [319, 314] width 67 height 14
click at [350, 315] on span "Concentrates" at bounding box center [319, 314] width 67 height 14
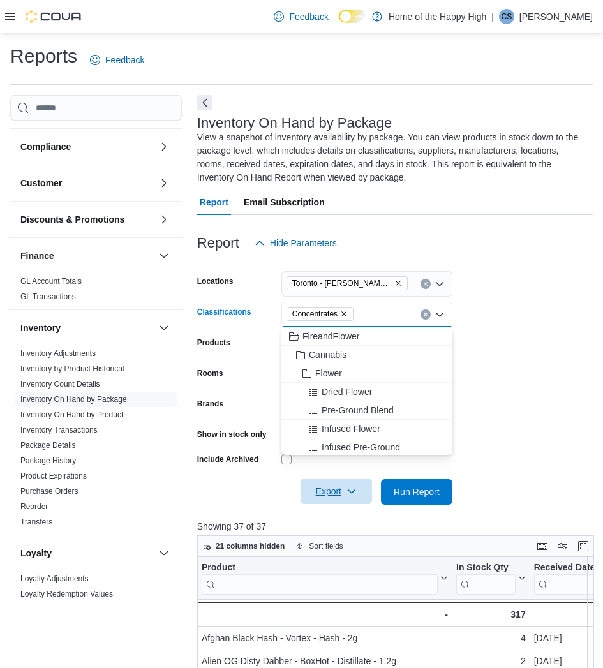
click at [346, 315] on icon "Remove Concentrates from selection in this group" at bounding box center [344, 314] width 8 height 8
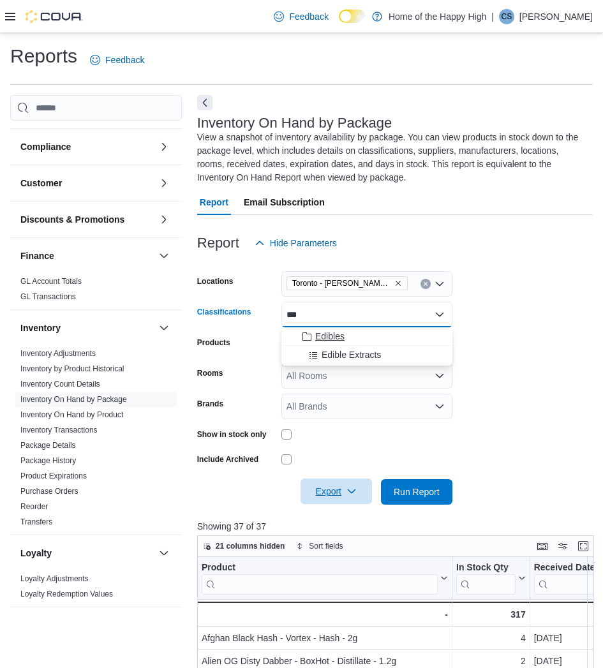
type input "***"
click at [347, 335] on div "Edibles" at bounding box center [367, 336] width 156 height 13
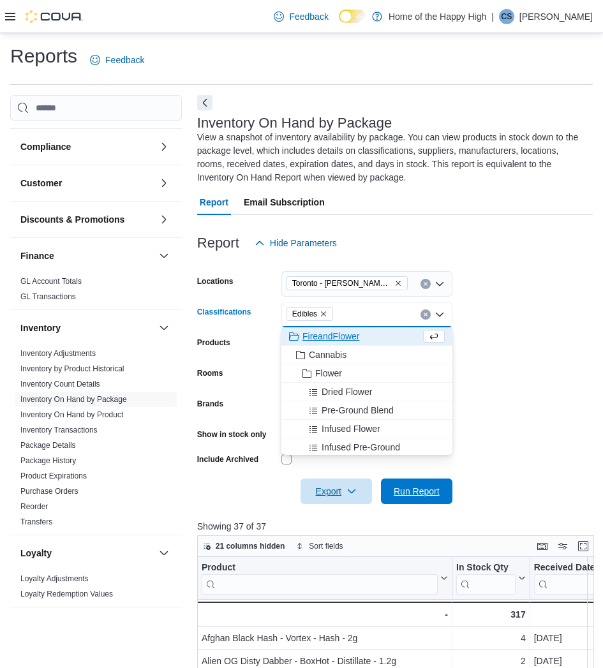
click at [429, 487] on span "Run Report" at bounding box center [417, 491] width 46 height 13
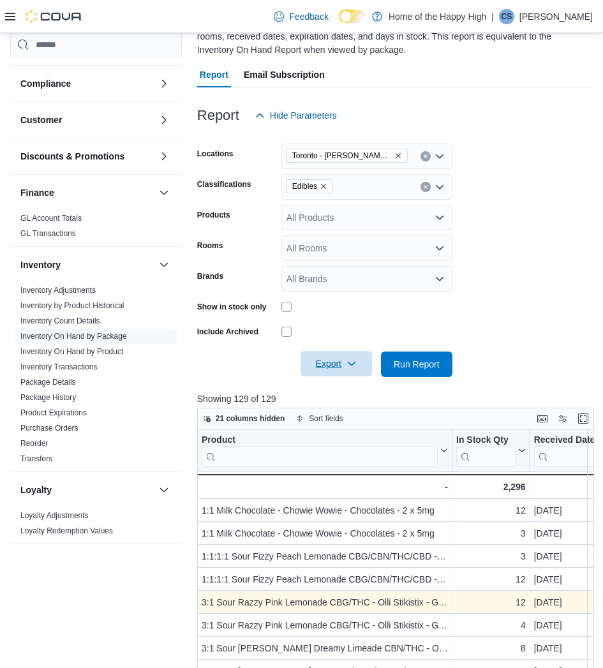
scroll to position [319, 0]
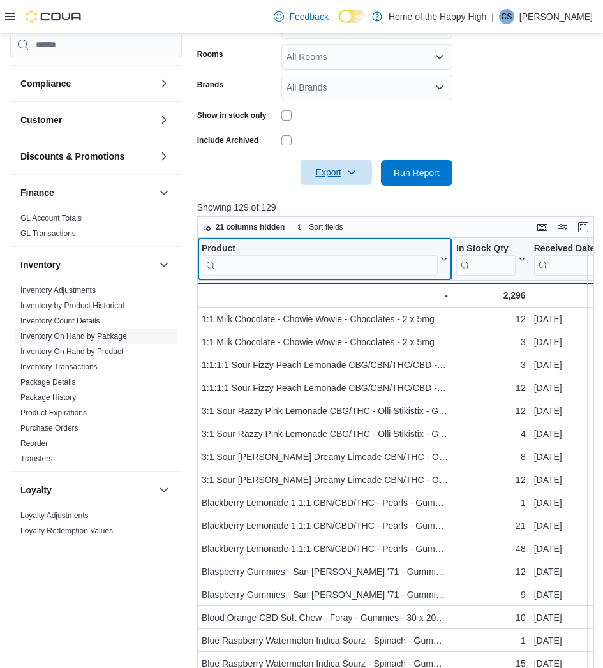
click at [371, 258] on input "search" at bounding box center [320, 265] width 236 height 20
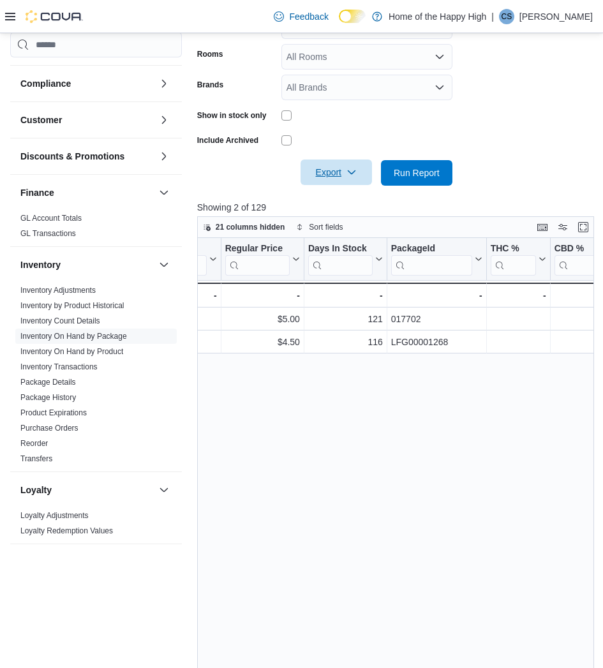
drag, startPoint x: 443, startPoint y: 478, endPoint x: 487, endPoint y: 478, distance: 43.4
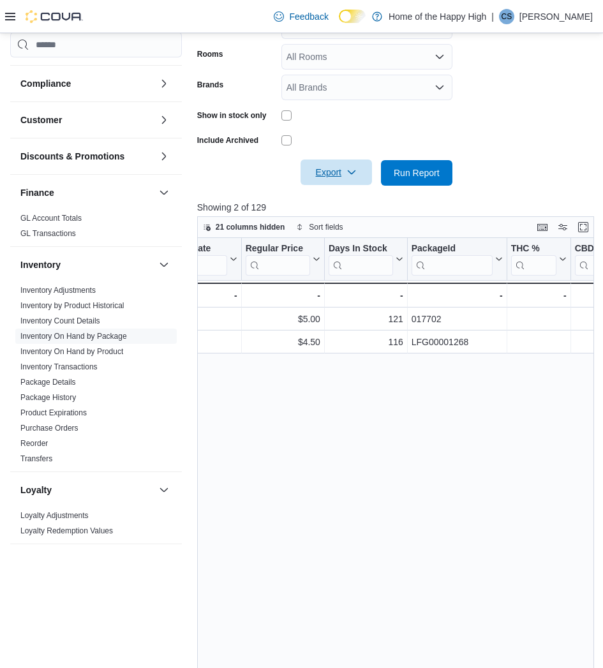
scroll to position [0, 420]
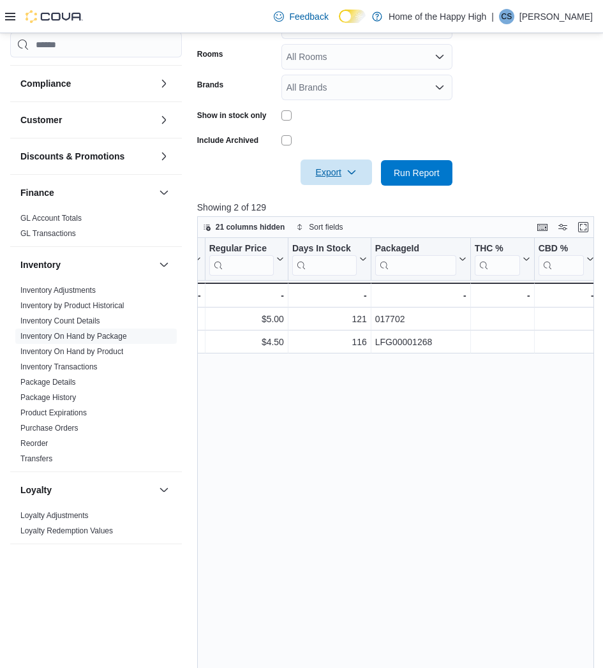
drag, startPoint x: 450, startPoint y: 470, endPoint x: 612, endPoint y: 468, distance: 162.0
click at [305, 406] on div "Product ****** Click to view column header actions In Stock Qty Click to view c…" at bounding box center [397, 494] width 401 height 513
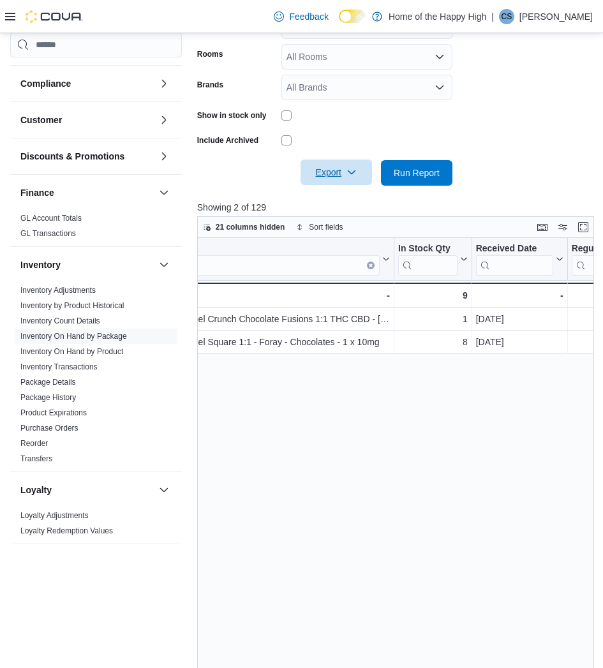
scroll to position [0, 0]
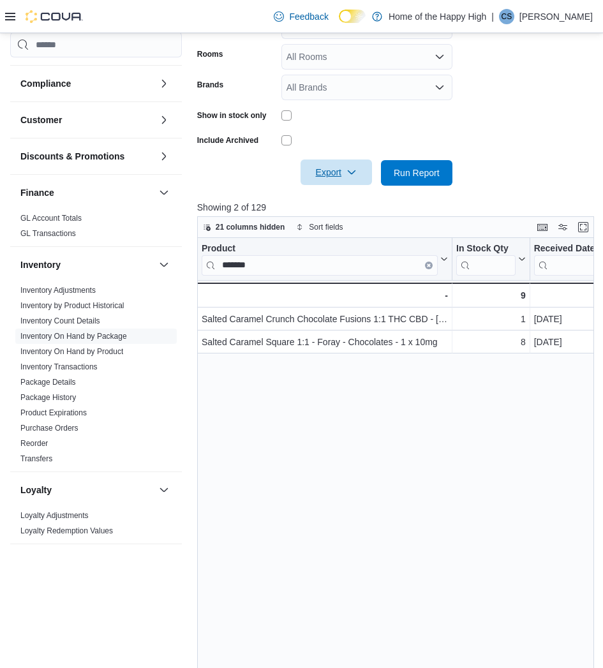
drag, startPoint x: 392, startPoint y: 372, endPoint x: 247, endPoint y: 374, distance: 144.1
click at [249, 225] on span "21 columns hidden" at bounding box center [251, 227] width 70 height 10
click at [578, 550] on div "Product ****** Click to view column header actions In Stock Qty Click to view c…" at bounding box center [397, 494] width 401 height 513
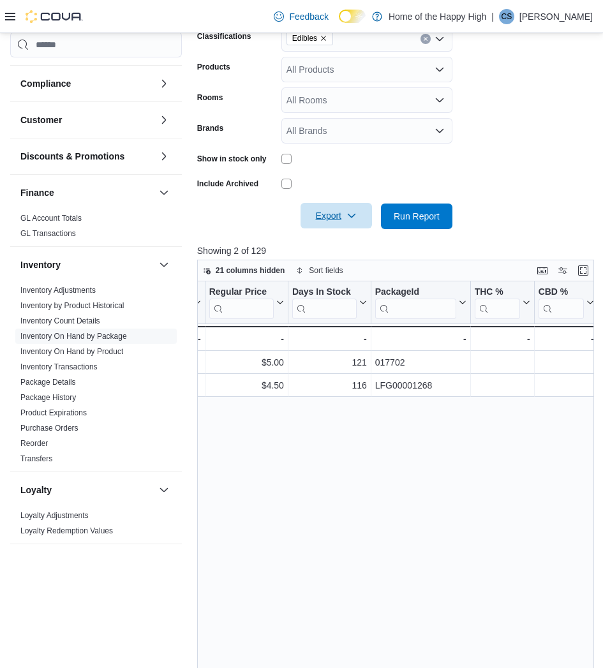
scroll to position [255, 0]
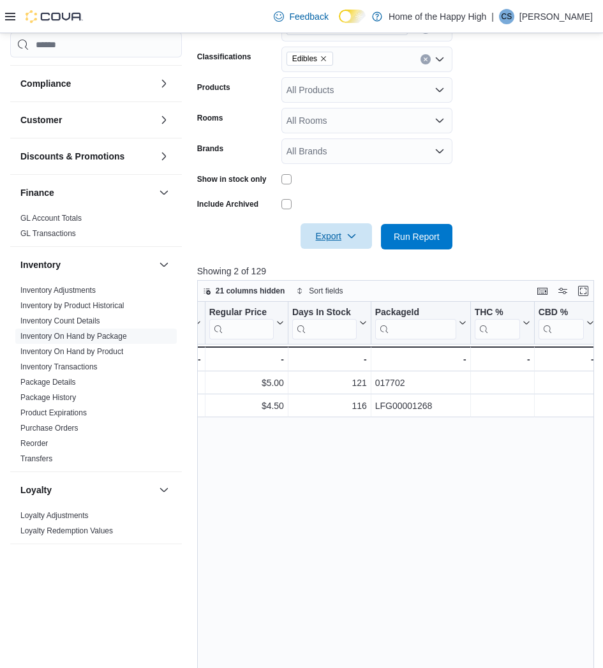
click at [423, 456] on div "Product ****** Click to view column header actions In Stock Qty Click to view c…" at bounding box center [397, 558] width 401 height 513
drag, startPoint x: 394, startPoint y: 462, endPoint x: 251, endPoint y: 497, distance: 147.0
click at [251, 497] on div "Product ****** Click to view column header actions In Stock Qty Click to view c…" at bounding box center [397, 558] width 401 height 513
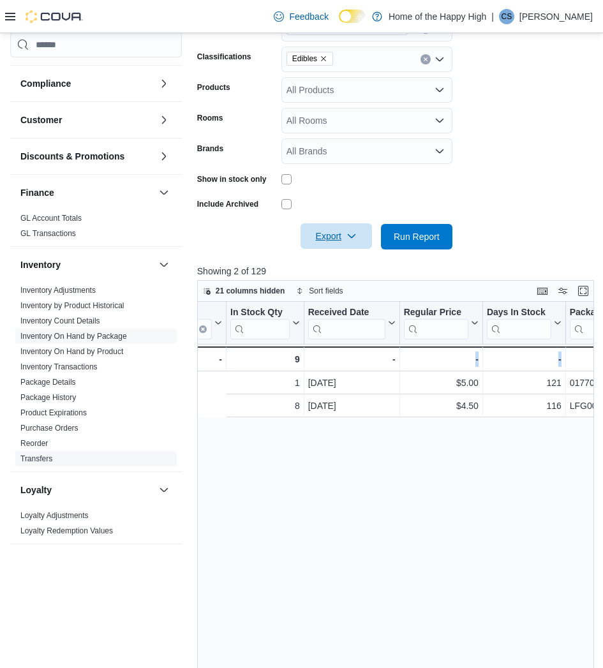
scroll to position [0, 0]
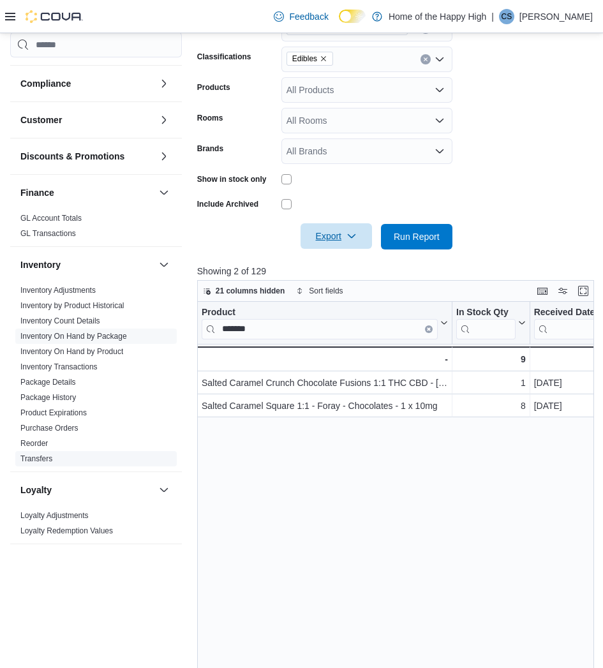
drag, startPoint x: 323, startPoint y: 466, endPoint x: 122, endPoint y: 452, distance: 201.4
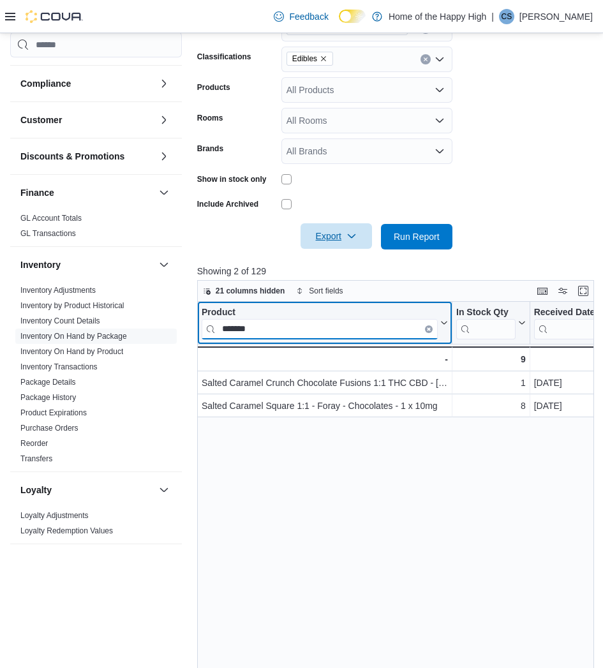
click at [247, 333] on input "******" at bounding box center [320, 329] width 236 height 20
click at [299, 330] on input "*****" at bounding box center [320, 329] width 236 height 20
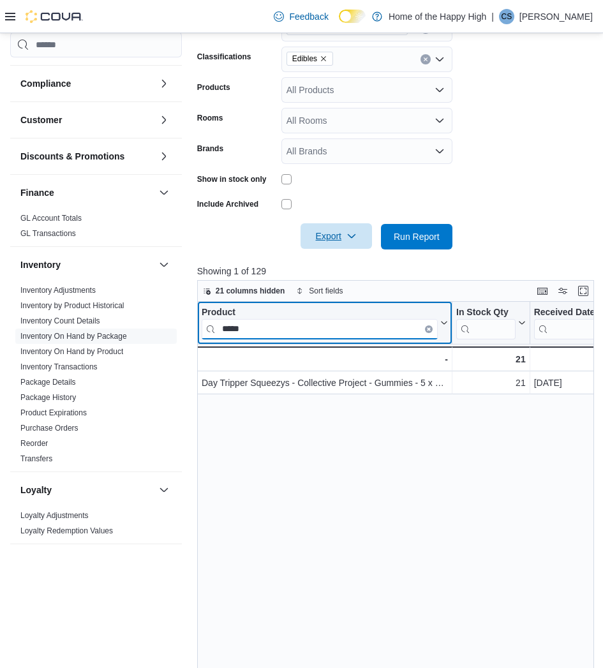
click at [299, 330] on input "*****" at bounding box center [320, 329] width 236 height 20
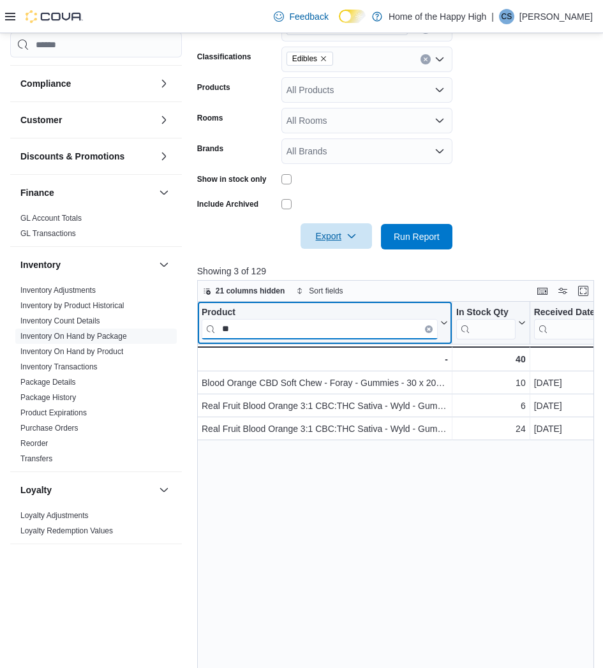
type input "*"
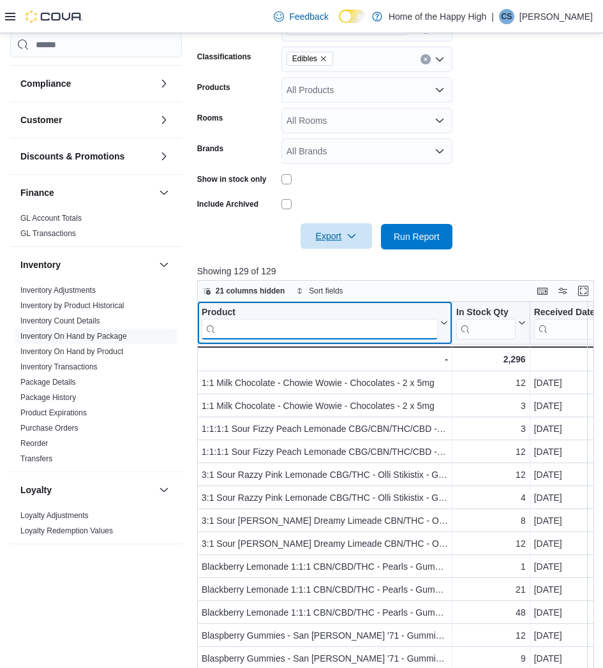
click at [253, 328] on input "search" at bounding box center [320, 329] width 236 height 20
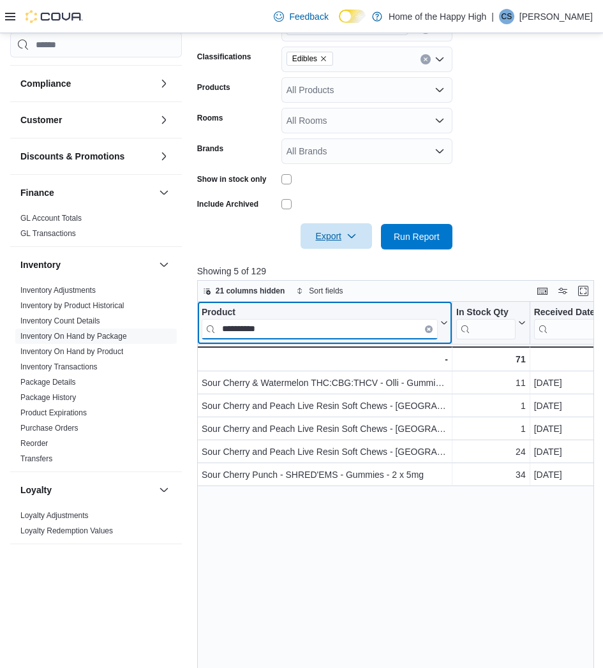
type input "**********"
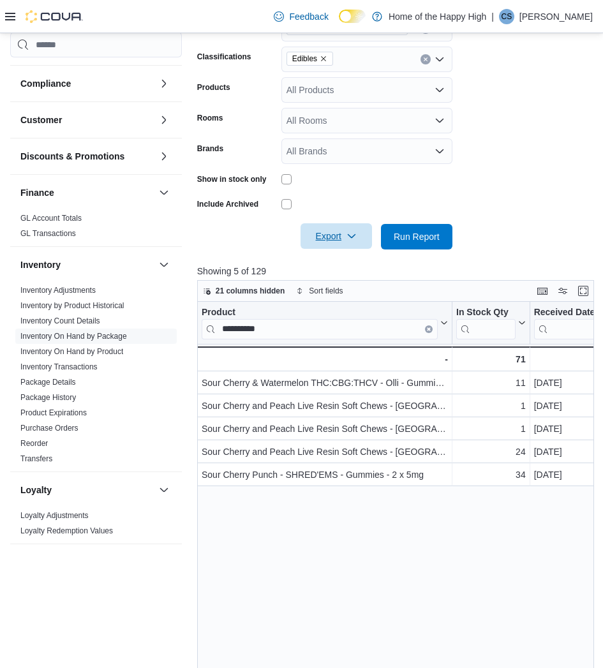
click at [394, 556] on div "**********" at bounding box center [397, 558] width 401 height 513
drag, startPoint x: 489, startPoint y: 531, endPoint x: 512, endPoint y: 528, distance: 23.7
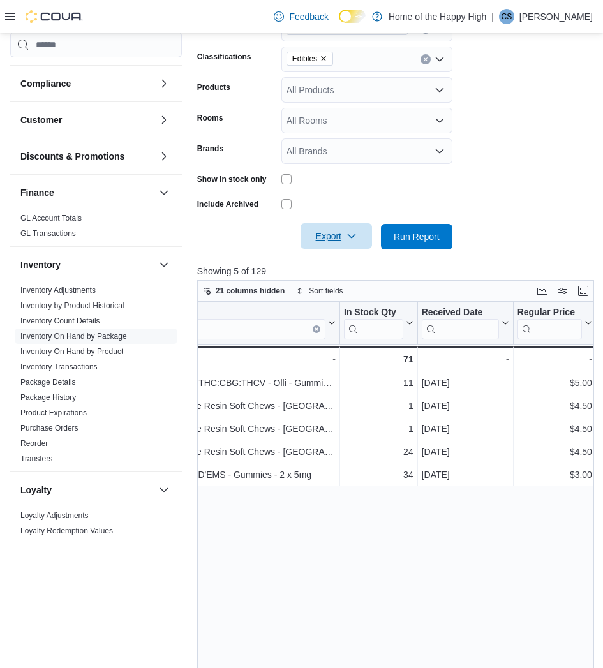
drag, startPoint x: 463, startPoint y: 524, endPoint x: 514, endPoint y: 524, distance: 51.0
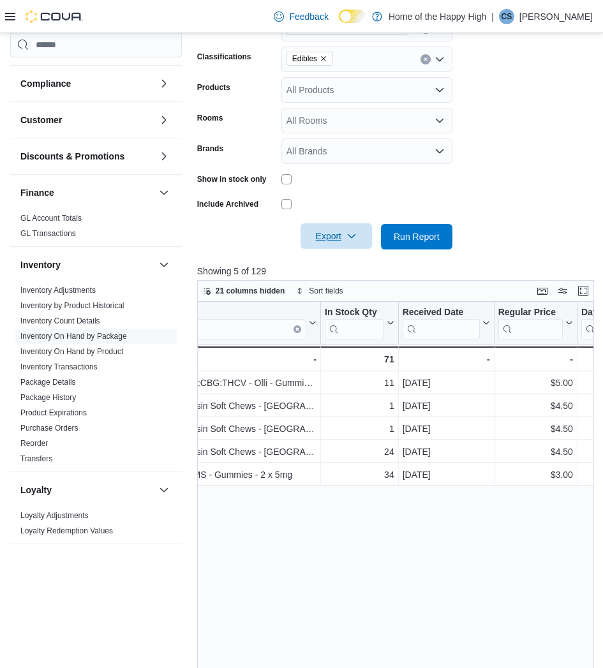
scroll to position [0, 139]
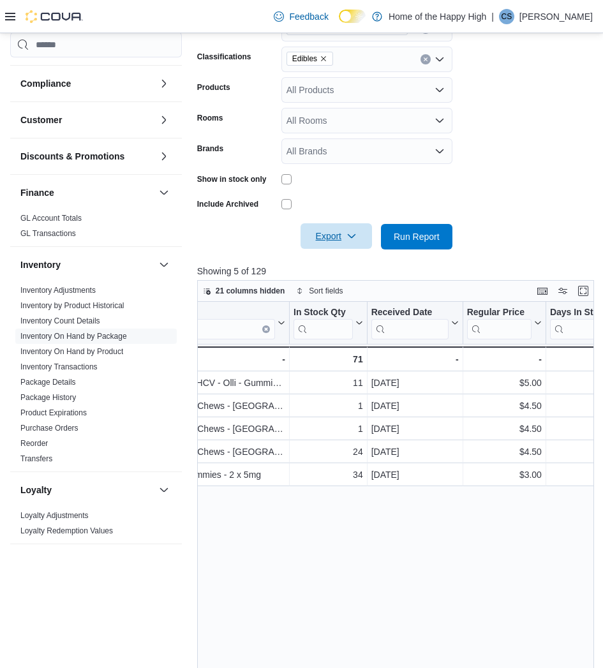
drag, startPoint x: 547, startPoint y: 580, endPoint x: 561, endPoint y: 579, distance: 13.4
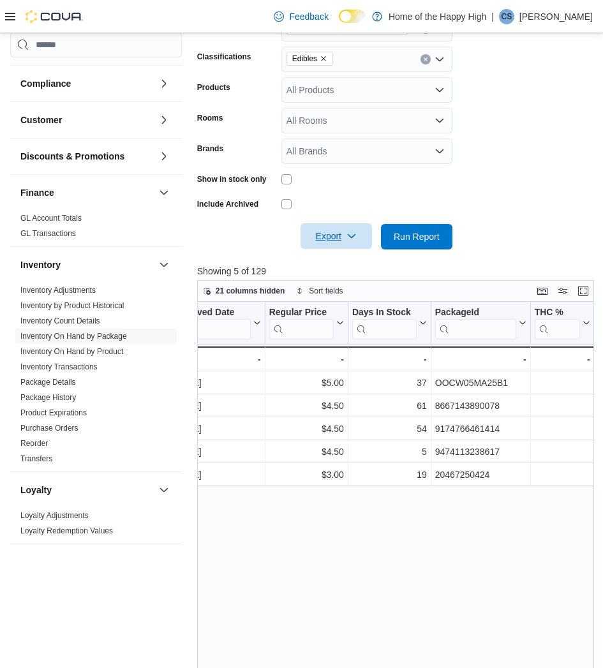
drag, startPoint x: 370, startPoint y: 563, endPoint x: 445, endPoint y: 565, distance: 75.3
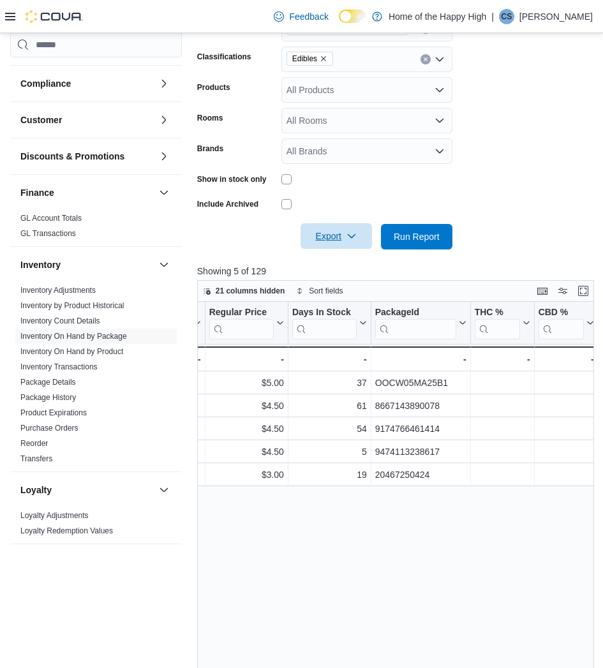
click at [595, 553] on div "**********" at bounding box center [397, 558] width 401 height 513
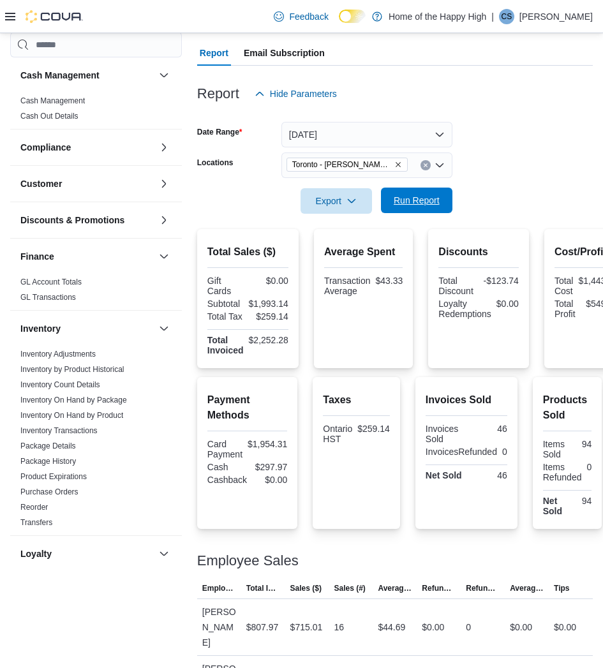
scroll to position [574, 0]
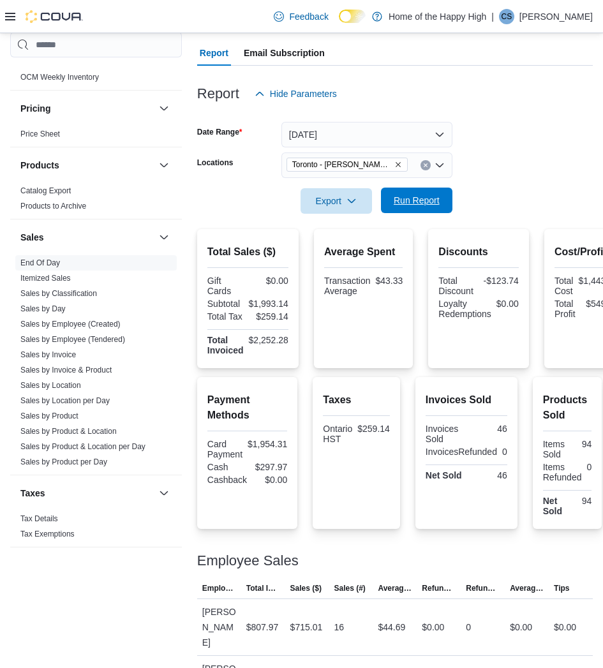
click at [444, 200] on span "Run Report" at bounding box center [416, 201] width 56 height 26
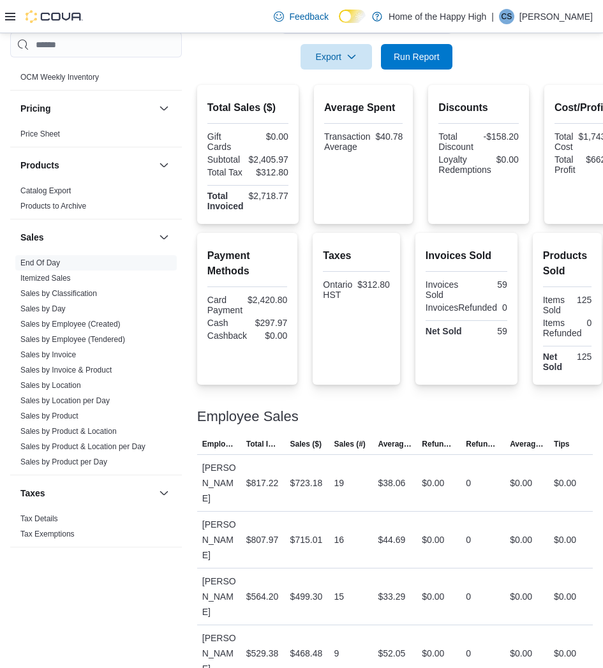
scroll to position [262, 0]
